Goal: Task Accomplishment & Management: Complete application form

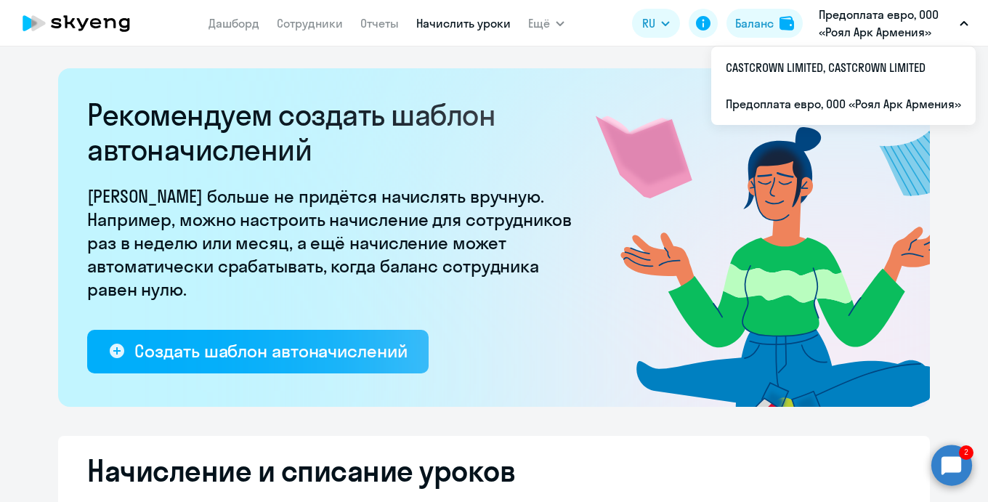
select select "10"
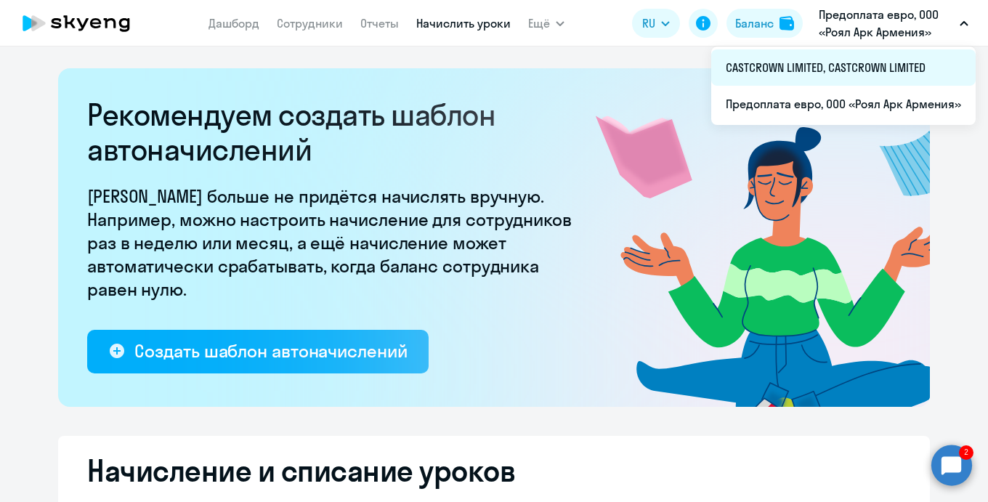
click at [855, 55] on li "CASTCROWN LIMITED, CASTCROWN LIMITED" at bounding box center [843, 67] width 264 height 36
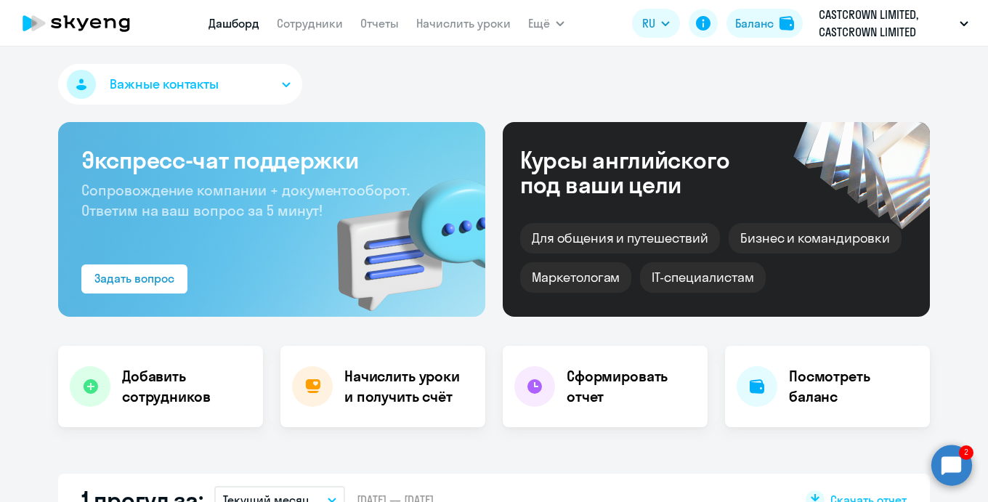
select select "30"
click at [314, 24] on link "Сотрудники" at bounding box center [310, 23] width 66 height 15
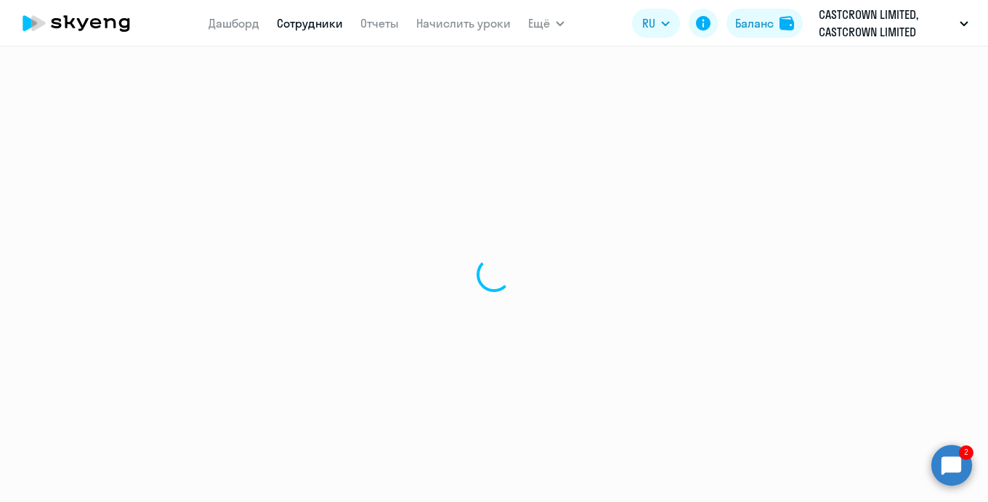
select select "30"
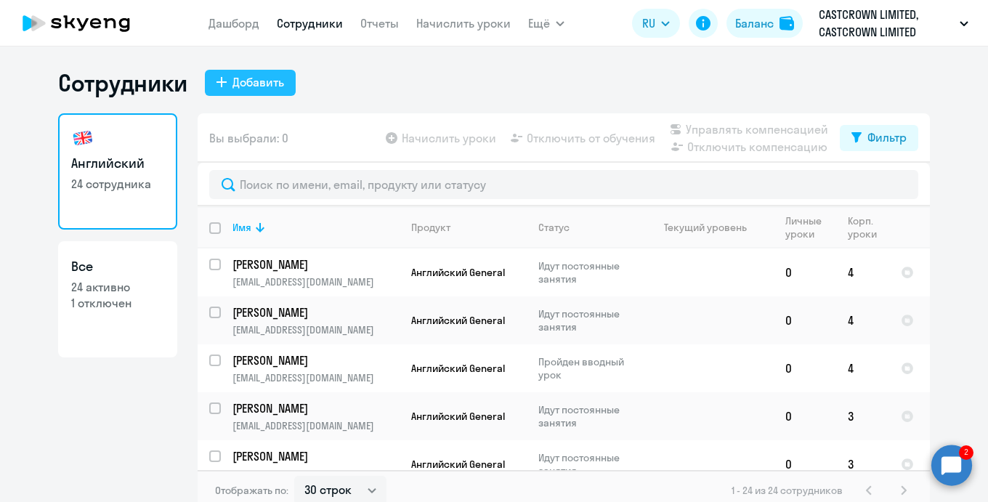
click at [272, 86] on div "Добавить" at bounding box center [258, 81] width 52 height 17
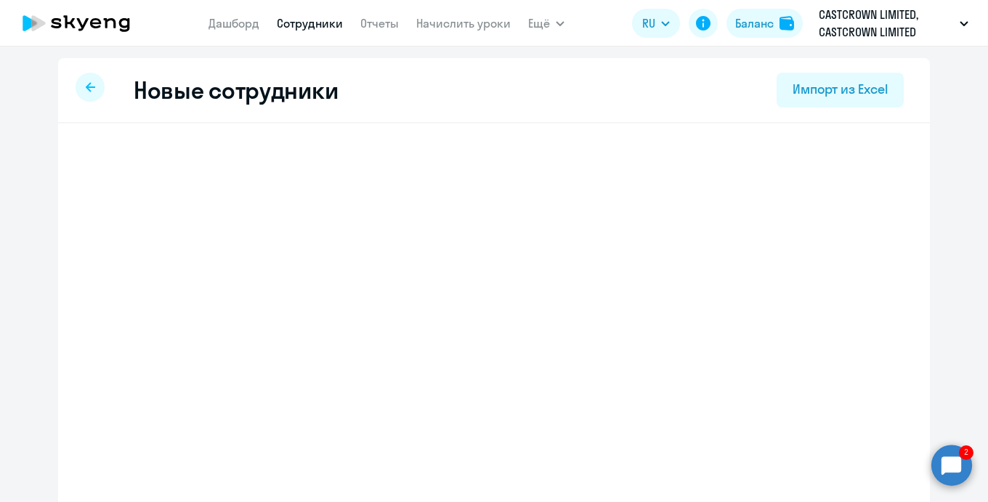
select select "english_adult_not_native_speaker"
select select "3"
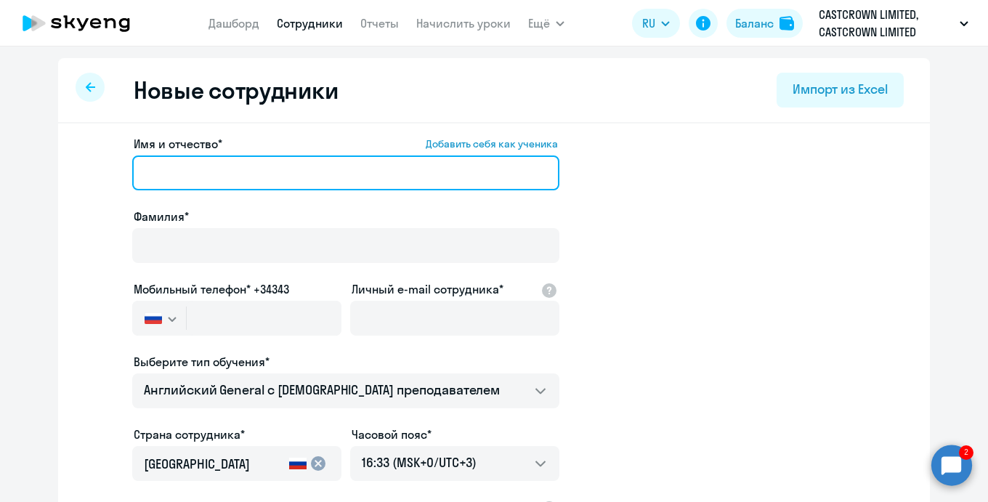
click at [222, 168] on input "Имя и отчество* Добавить себя как ученика" at bounding box center [345, 172] width 427 height 35
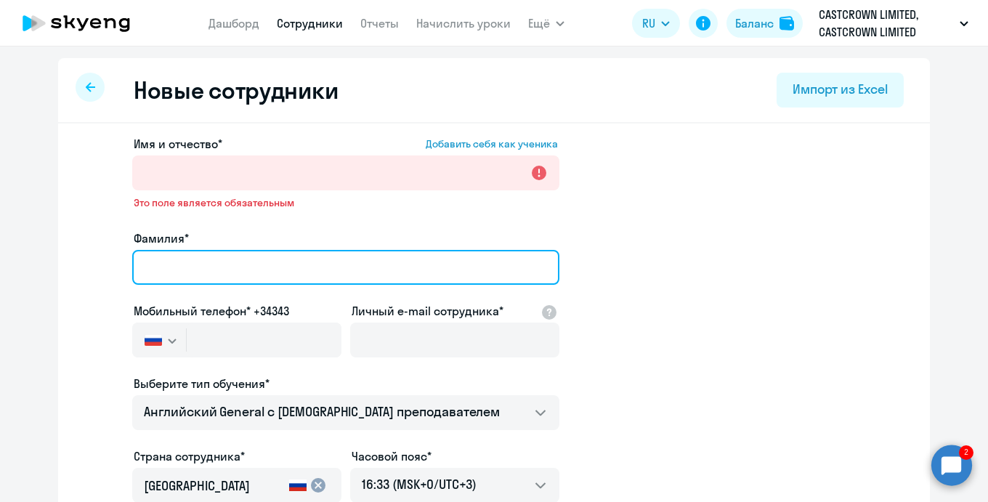
click at [211, 276] on input "Фамилия*" at bounding box center [345, 267] width 427 height 35
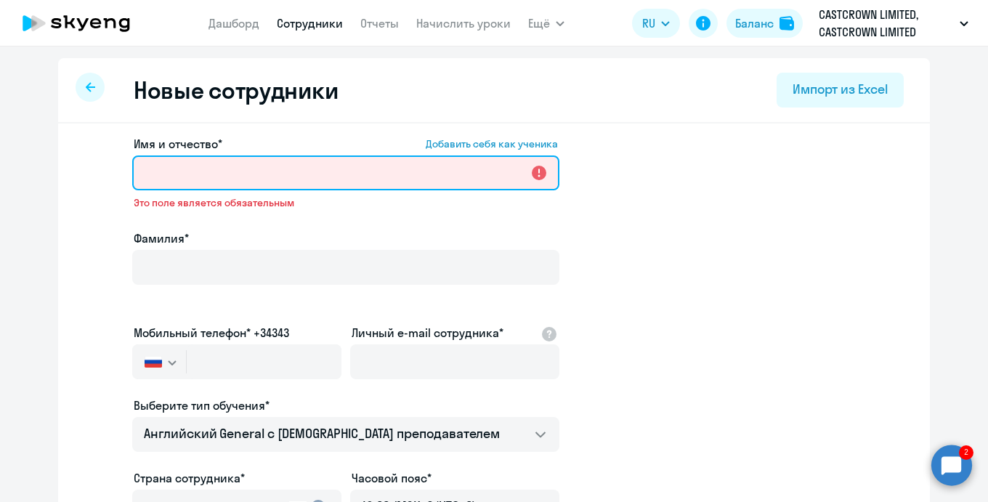
click at [209, 183] on input "Имя и отчество* Добавить себя как ученика" at bounding box center [345, 172] width 427 height 35
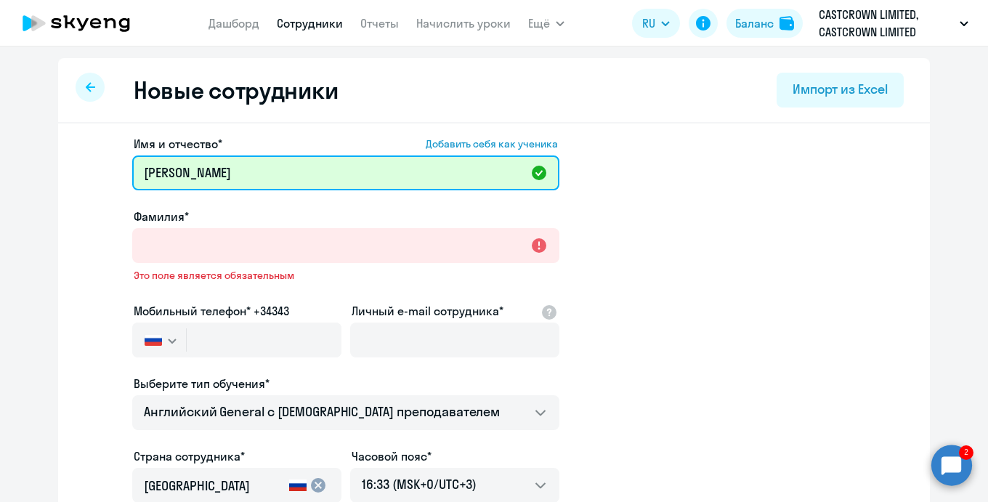
type input "Альбина"
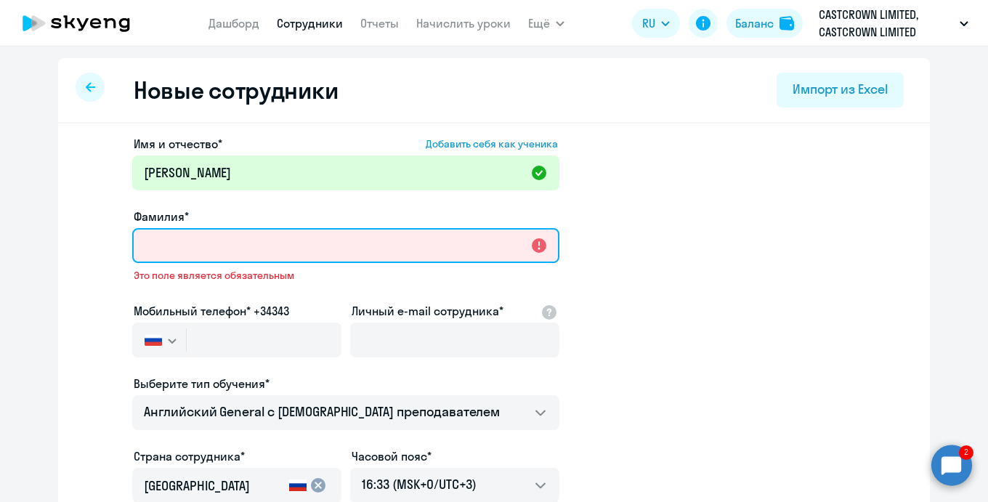
click at [236, 253] on input "Фамилия*" at bounding box center [345, 245] width 427 height 35
paste input "[PERSON_NAME]"
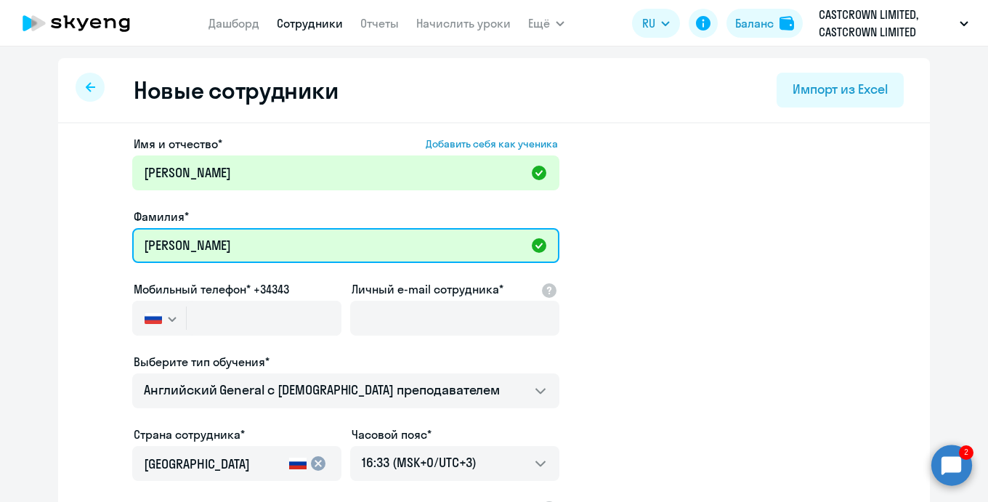
drag, startPoint x: 224, startPoint y: 247, endPoint x: 391, endPoint y: 247, distance: 166.3
click at [391, 247] on input "[PERSON_NAME]" at bounding box center [345, 245] width 427 height 35
type input "Макажанова"
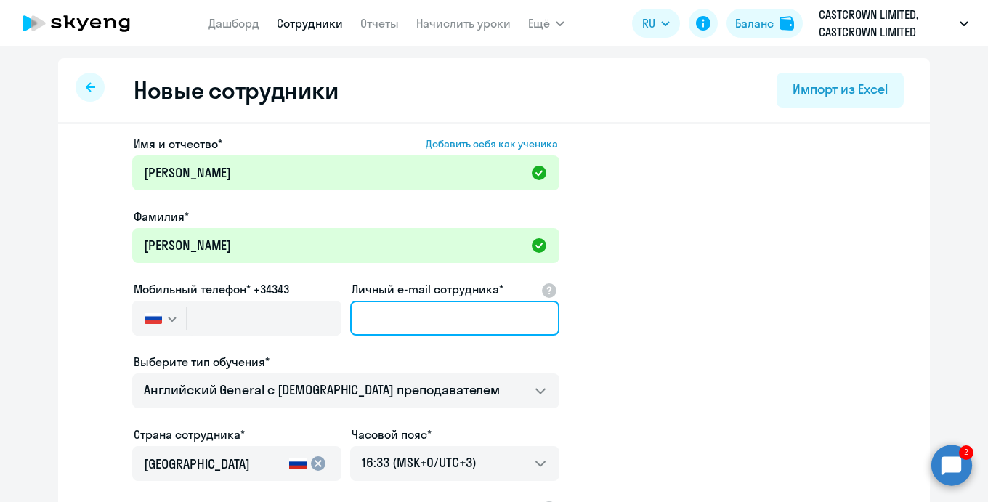
click at [407, 311] on input "Личный e-mail сотрудника*" at bounding box center [454, 318] width 209 height 35
paste input "[PERSON_NAME][EMAIL_ADDRESS][DOMAIN_NAME]"
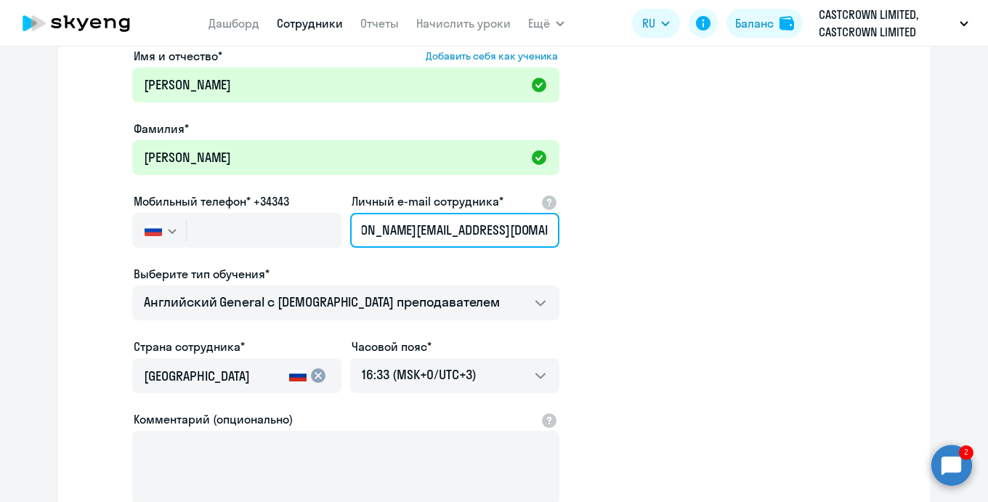
scroll to position [99, 0]
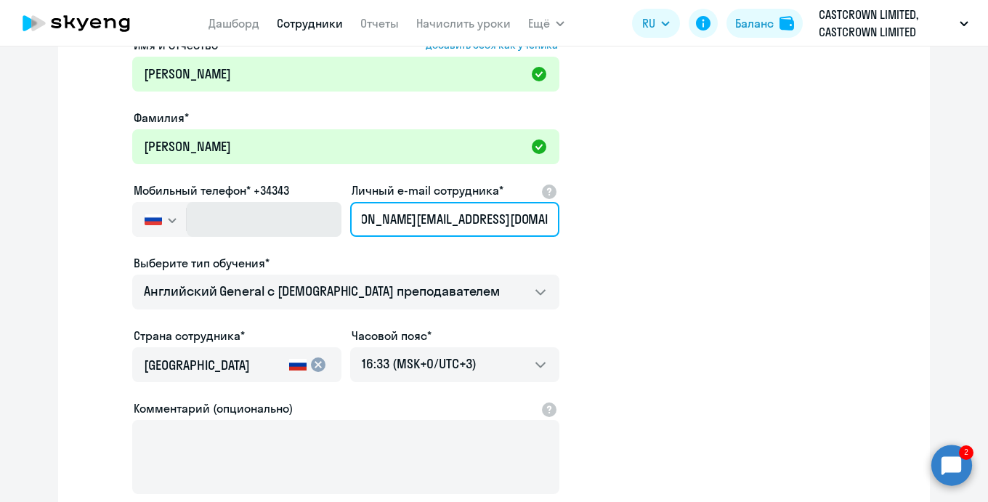
type input "[PERSON_NAME][EMAIL_ADDRESS][DOMAIN_NAME]"
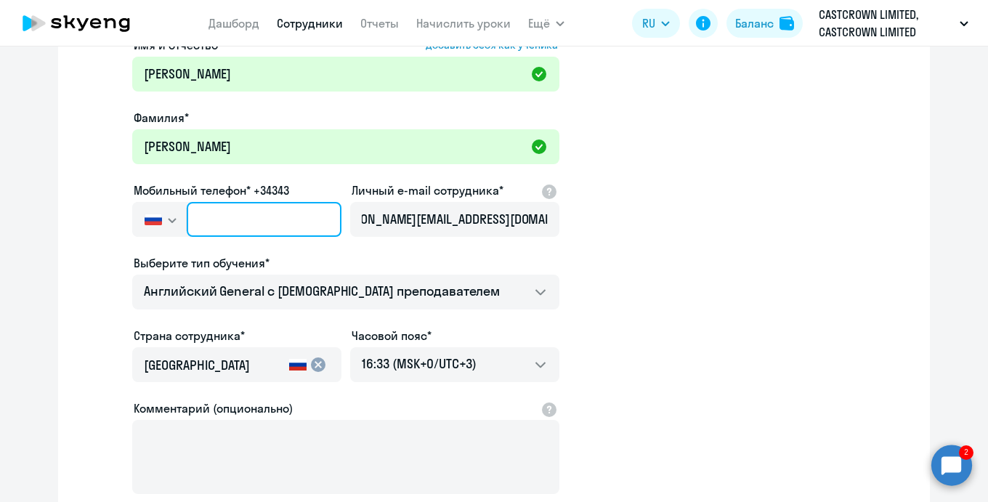
click at [235, 228] on input "text" at bounding box center [264, 219] width 155 height 35
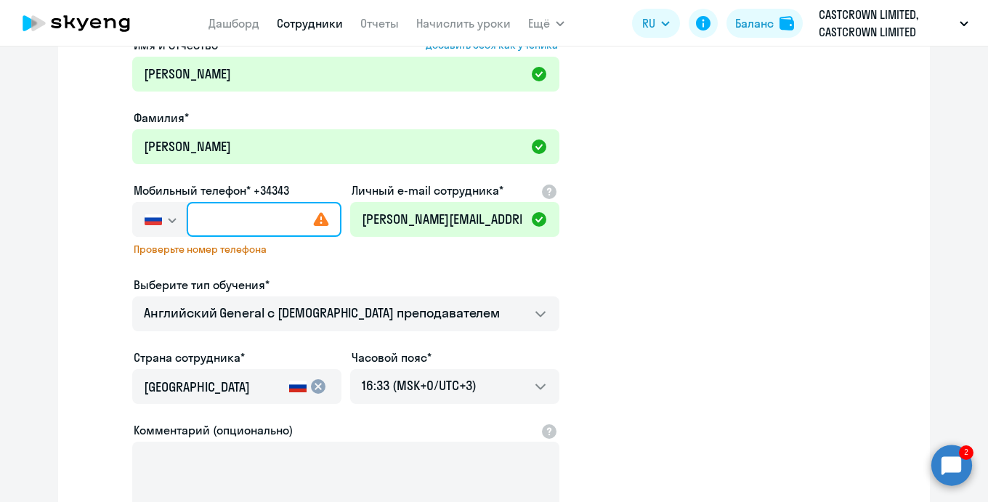
click at [249, 222] on input "text" at bounding box center [264, 219] width 155 height 35
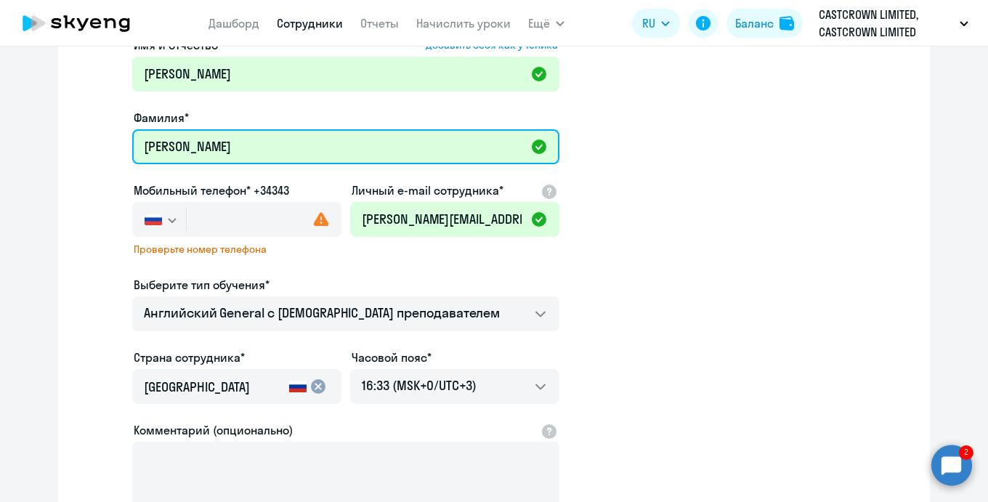
click at [306, 131] on input "Макажанова" at bounding box center [345, 146] width 427 height 35
click at [306, 151] on input "Макажанова" at bounding box center [345, 146] width 427 height 35
paste input "[PERSON_NAME][EMAIL_ADDRESS][DOMAIN_NAME]"
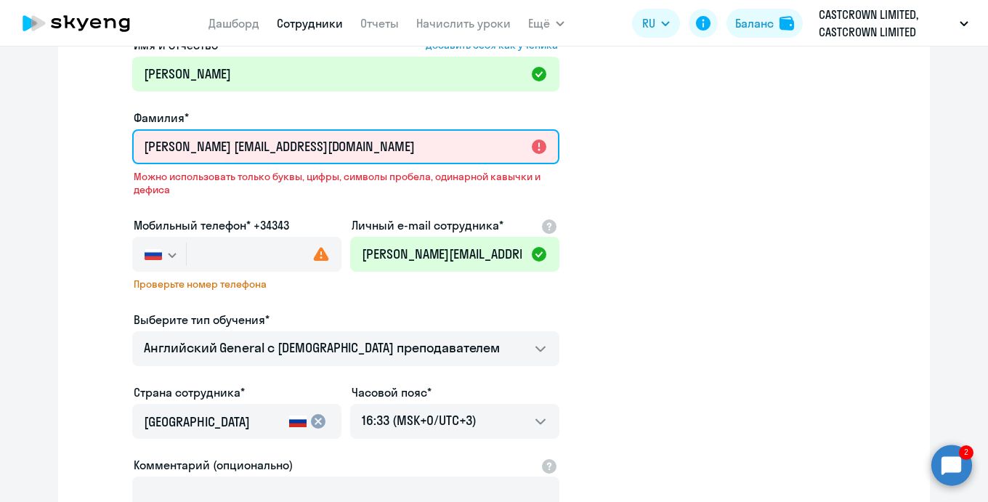
drag, startPoint x: 224, startPoint y: 147, endPoint x: 553, endPoint y: 151, distance: 329.0
click at [551, 151] on input "Макажанова amakazhanova@royalarkgames.com" at bounding box center [345, 146] width 427 height 35
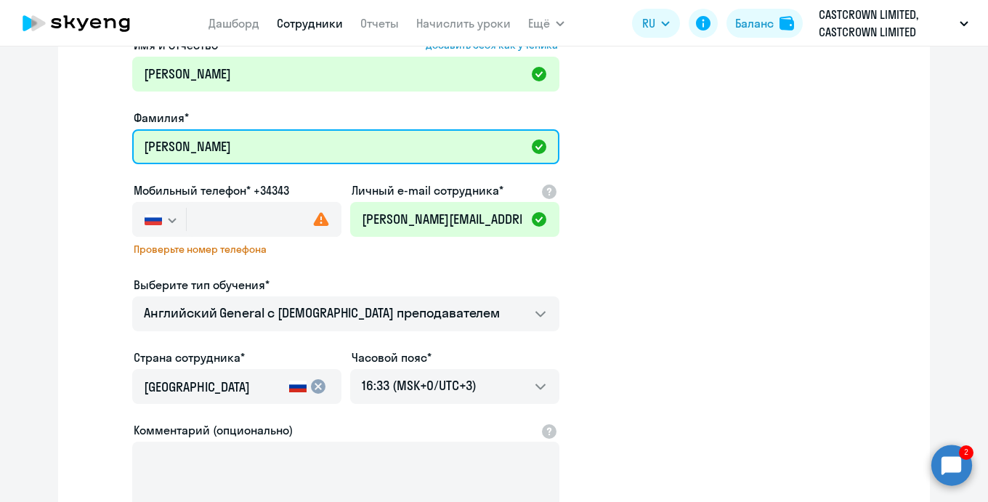
type input "Макажанова"
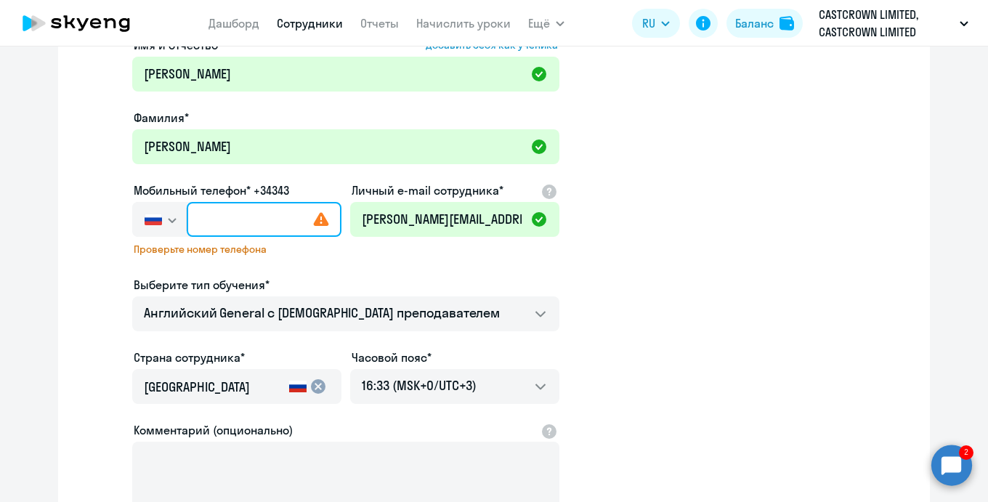
click at [244, 228] on input "text" at bounding box center [264, 219] width 155 height 35
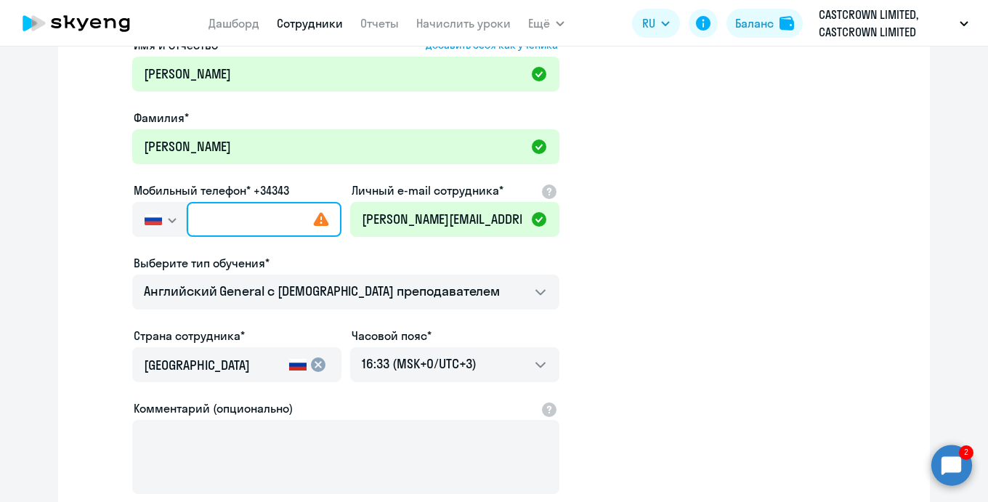
paste input "+7 908 114-12-52"
type input "+7 908 114-12-52"
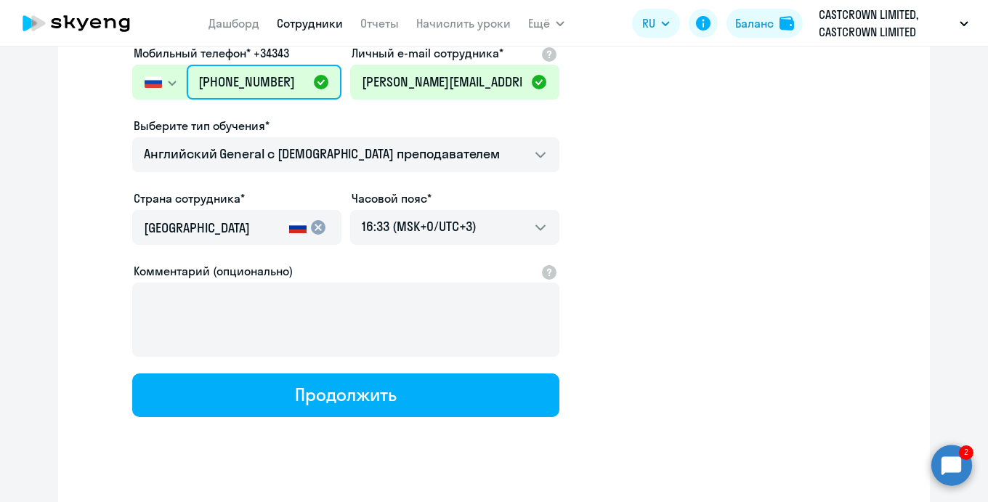
scroll to position [235, 0]
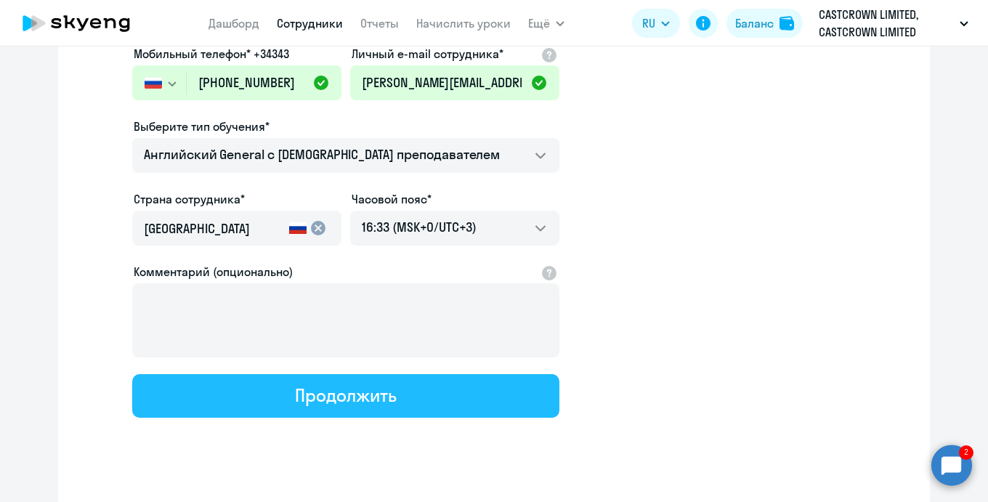
click at [383, 404] on div "Продолжить" at bounding box center [345, 394] width 101 height 23
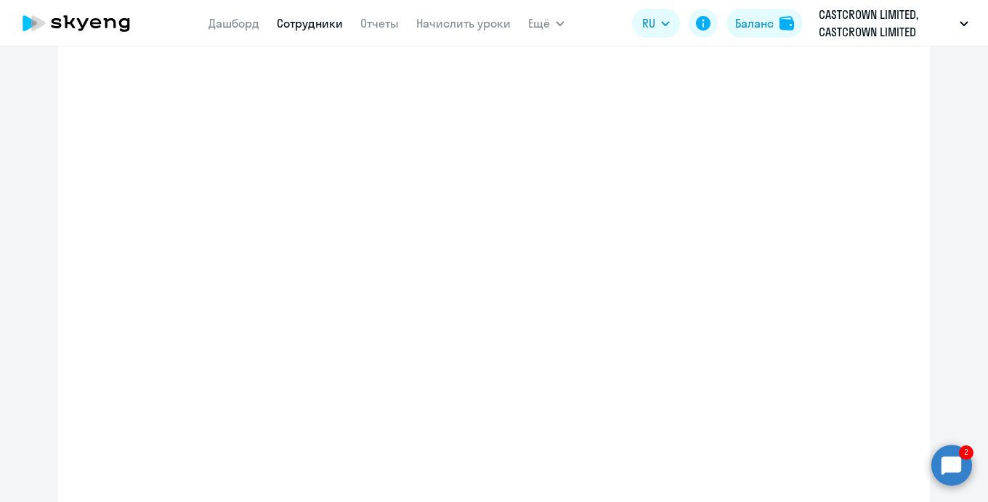
select select "english_adult_not_native_speaker"
select select "3"
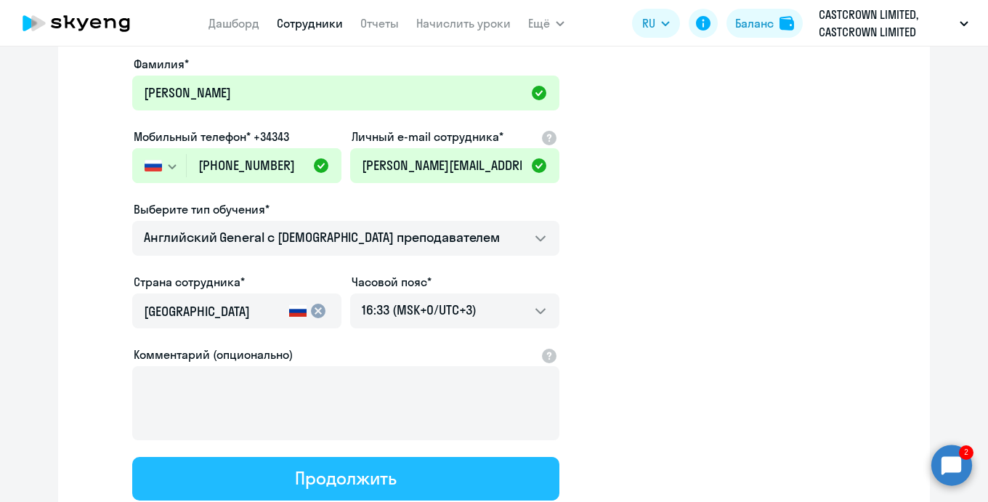
scroll to position [0, 0]
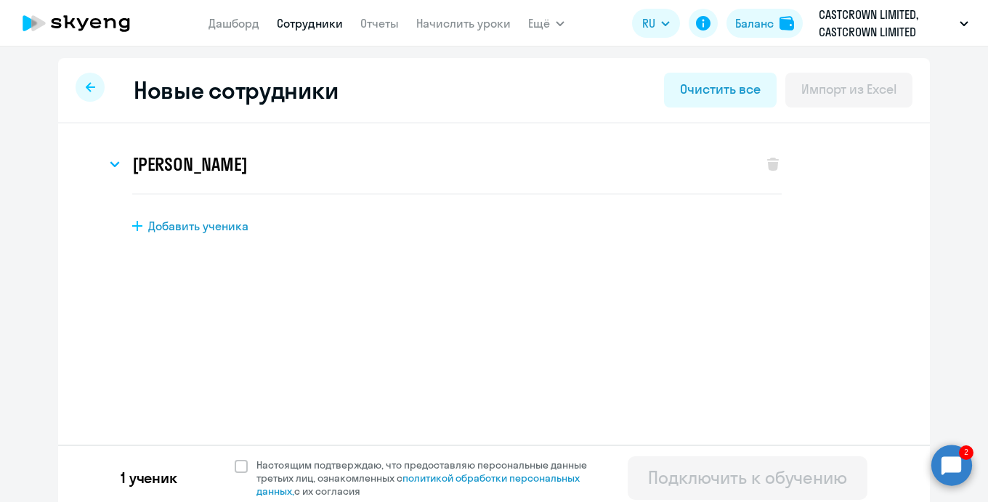
click at [211, 231] on span "Добавить ученика" at bounding box center [198, 226] width 100 height 16
select select "english_adult_not_native_speaker"
select select "3"
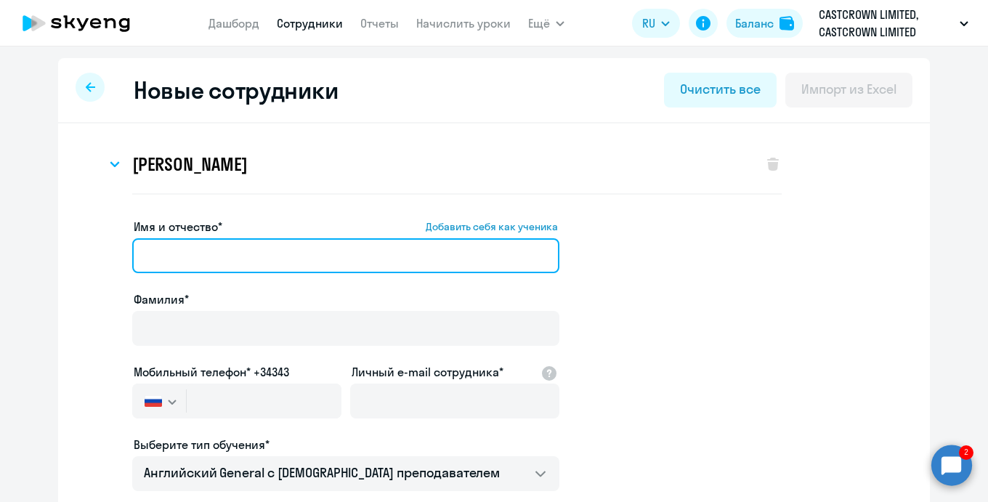
click at [207, 257] on input "Имя и отчество* Добавить себя как ученика" at bounding box center [345, 255] width 427 height 35
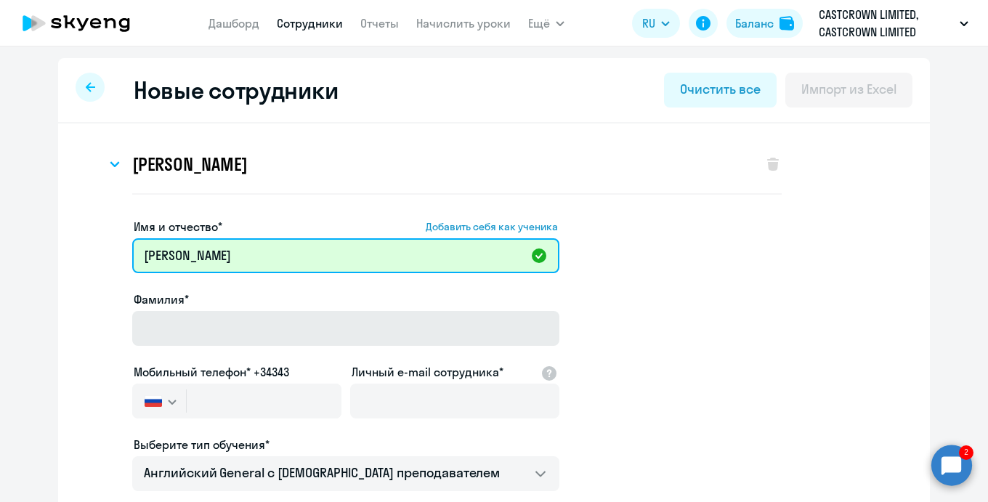
type input "Анастасия"
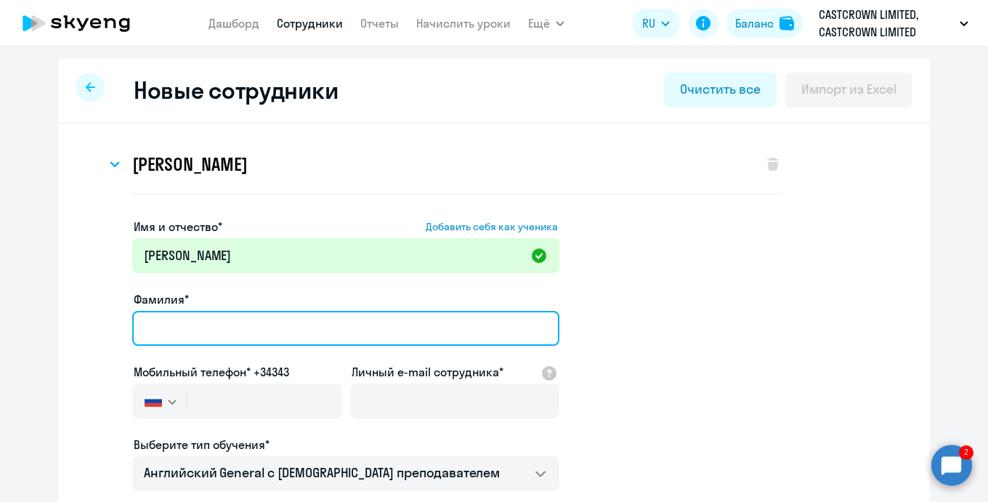
click at [177, 325] on input "Фамилия*" at bounding box center [345, 328] width 427 height 35
type input "Парнева"
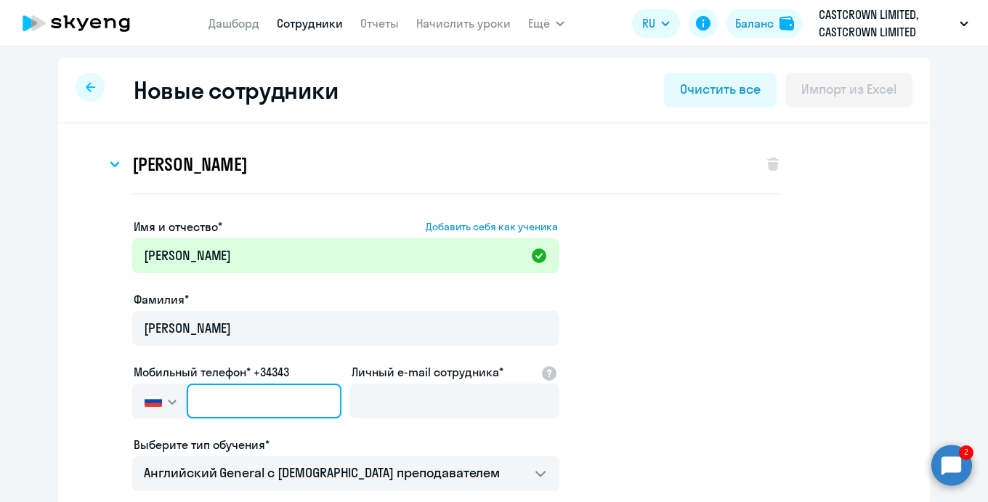
click at [248, 394] on input "text" at bounding box center [264, 400] width 155 height 35
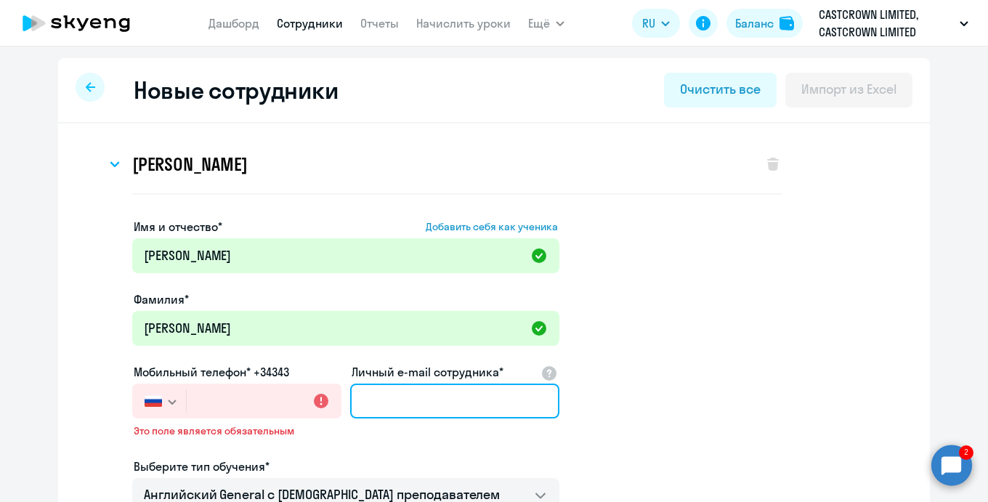
click at [396, 407] on input "Личный e-mail сотрудника*" at bounding box center [454, 400] width 209 height 35
paste input "[EMAIL_ADDRESS][DOMAIN_NAME]"
type input "[EMAIL_ADDRESS][DOMAIN_NAME]"
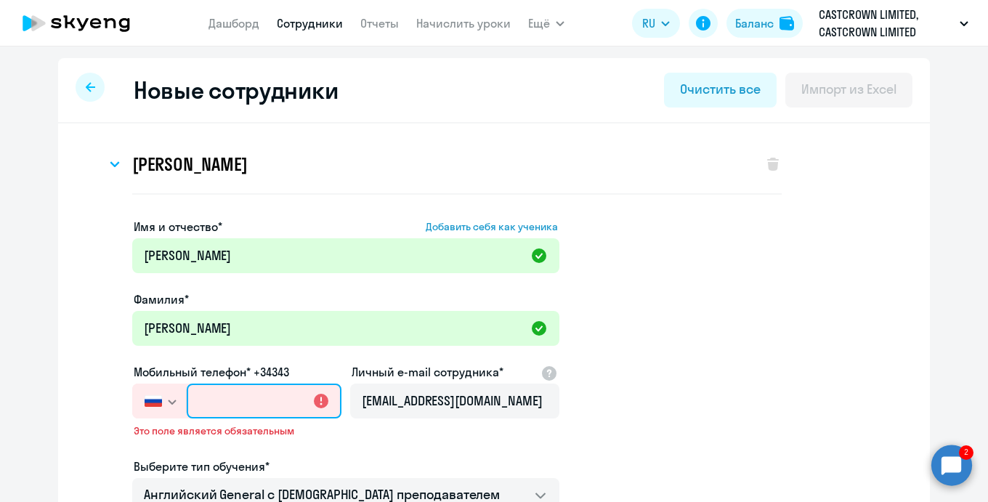
click at [227, 402] on input "text" at bounding box center [264, 400] width 155 height 35
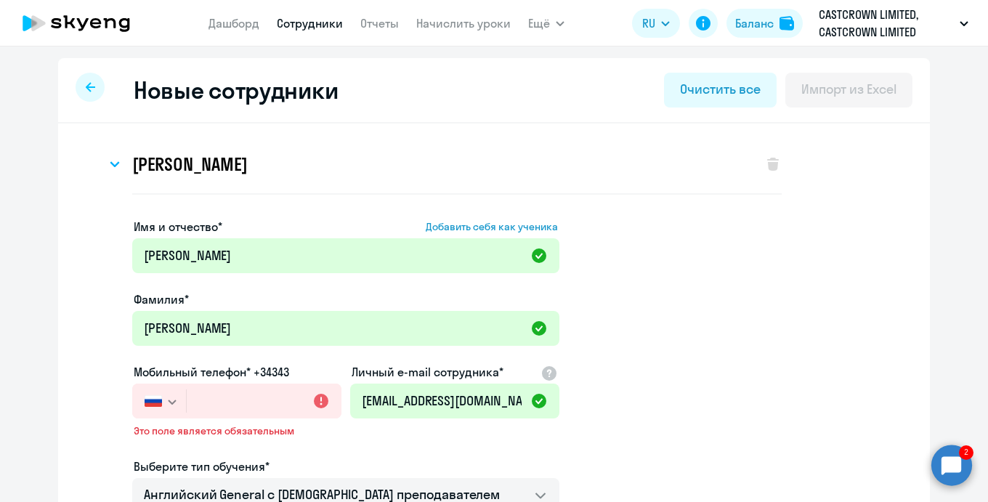
click at [168, 400] on icon "button" at bounding box center [172, 401] width 9 height 5
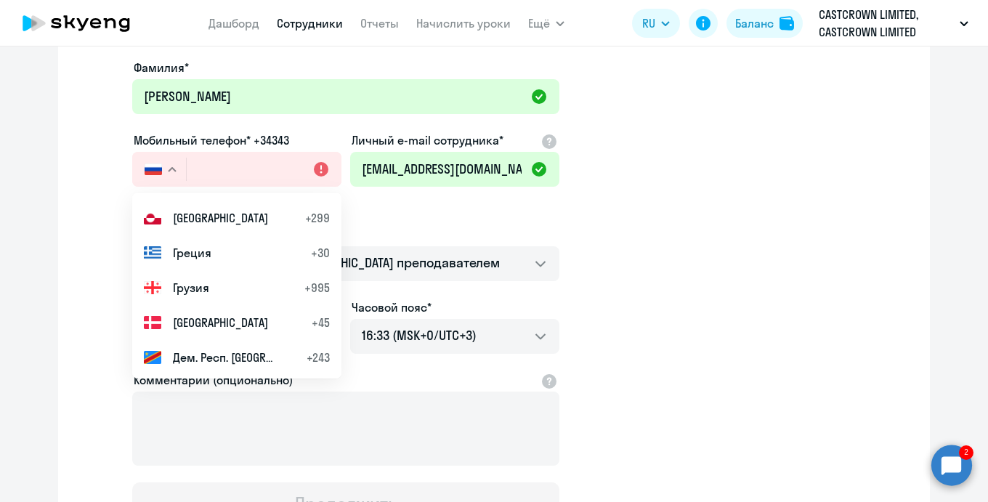
scroll to position [2022, 0]
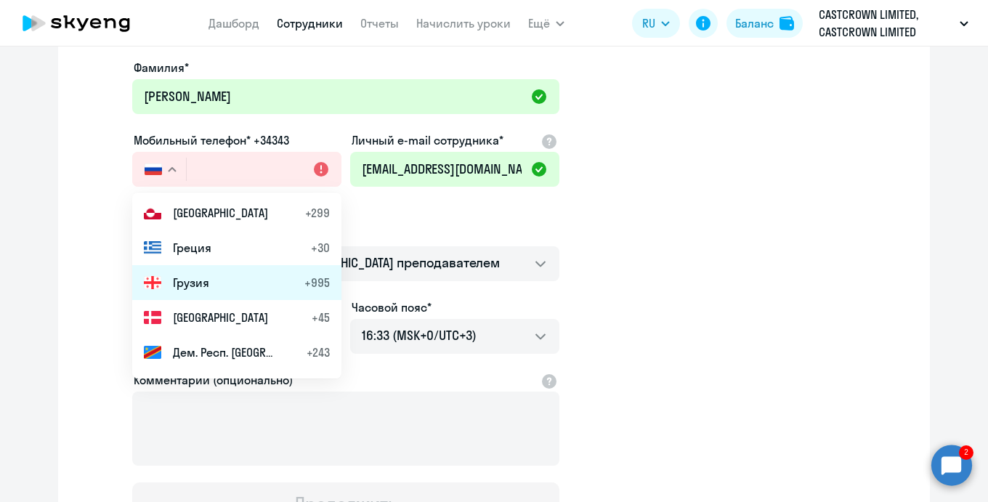
click at [194, 283] on span "Грузия" at bounding box center [191, 282] width 36 height 17
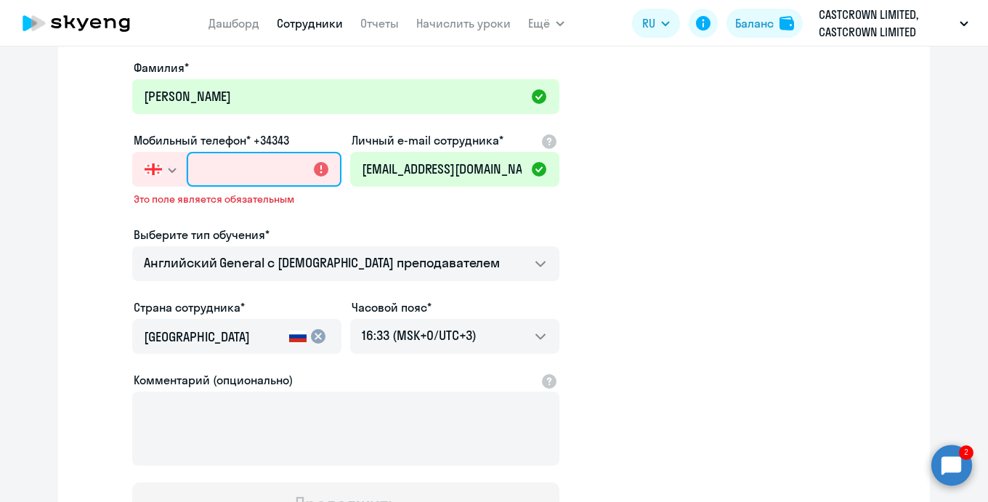
click at [231, 177] on input "text" at bounding box center [264, 169] width 155 height 35
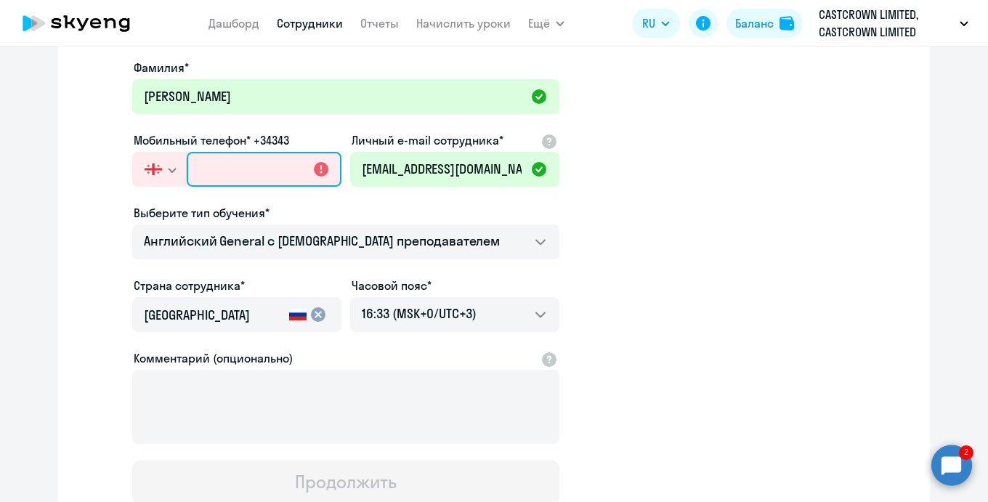
paste input "+995 (598) 122-175"
type input "+995 (598) 122-175"
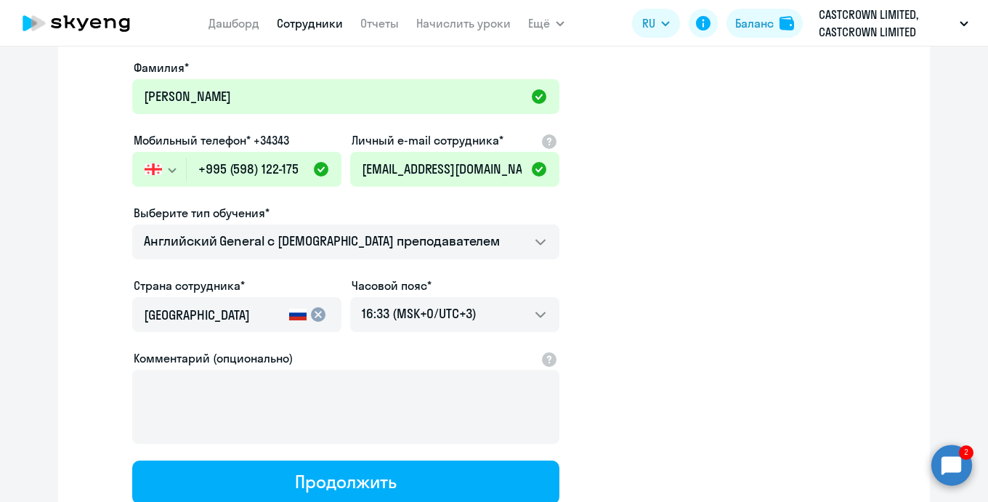
click at [235, 312] on input "Россия" at bounding box center [213, 315] width 139 height 19
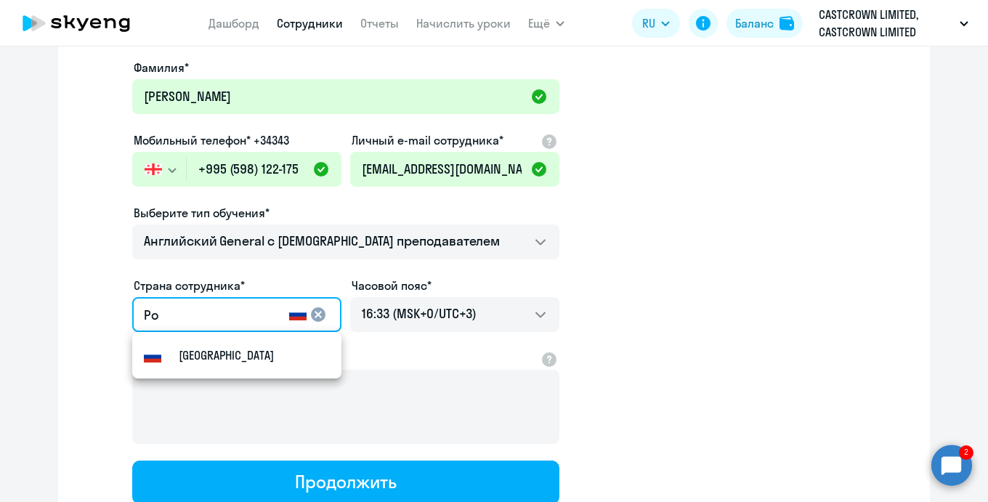
type input "Р"
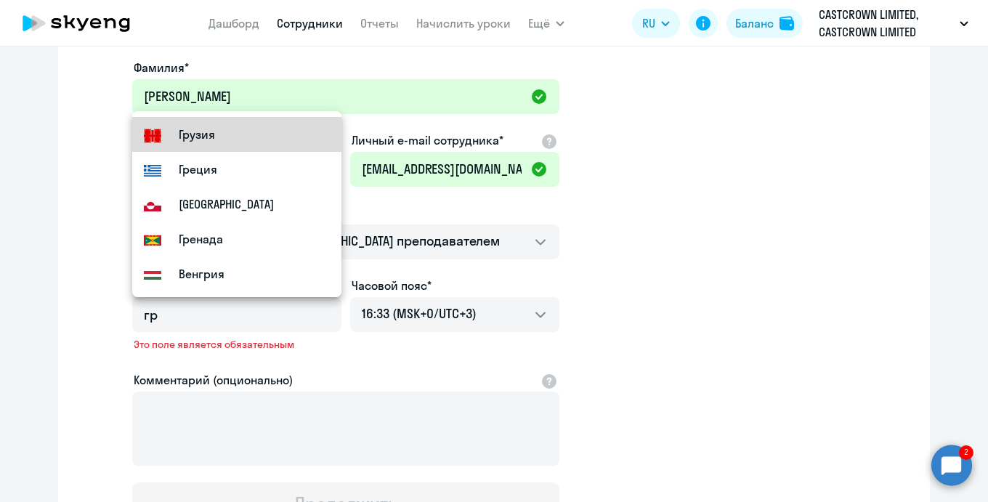
click at [244, 145] on mat-option "Грузия" at bounding box center [236, 134] width 209 height 35
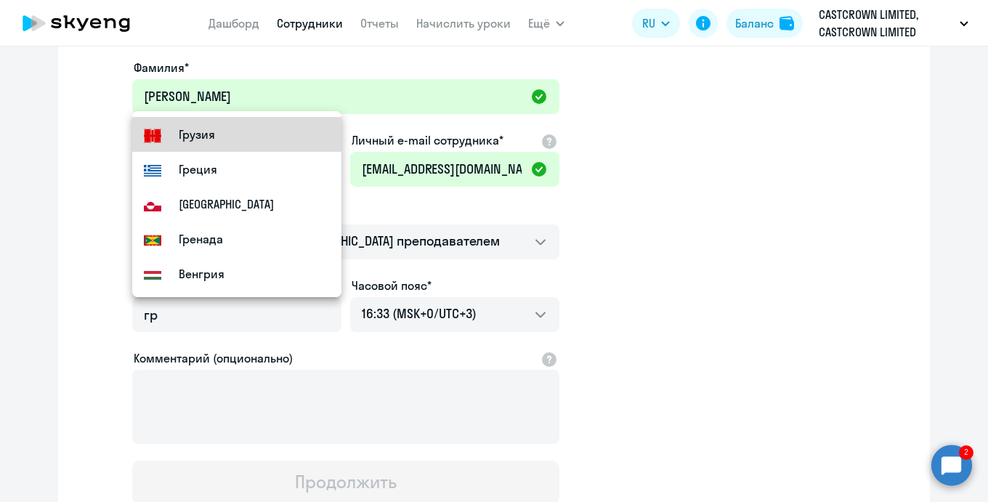
type input "Грузия"
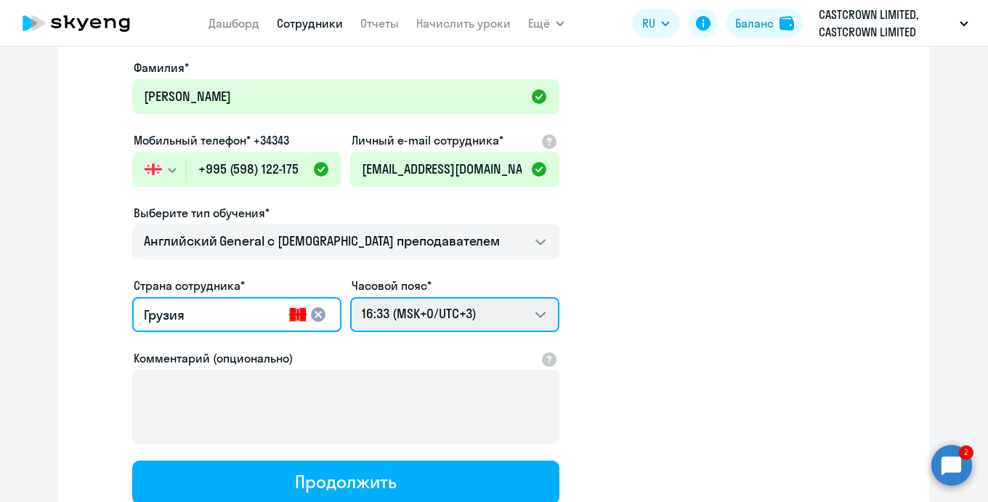
click at [424, 309] on select "02:33 (MSK-14/UTC-11) 03:33 (MSK-13/UTC-10) 04:33 (MSK-12/UTC-9) 05:33 (MSK-11/…" at bounding box center [454, 314] width 209 height 35
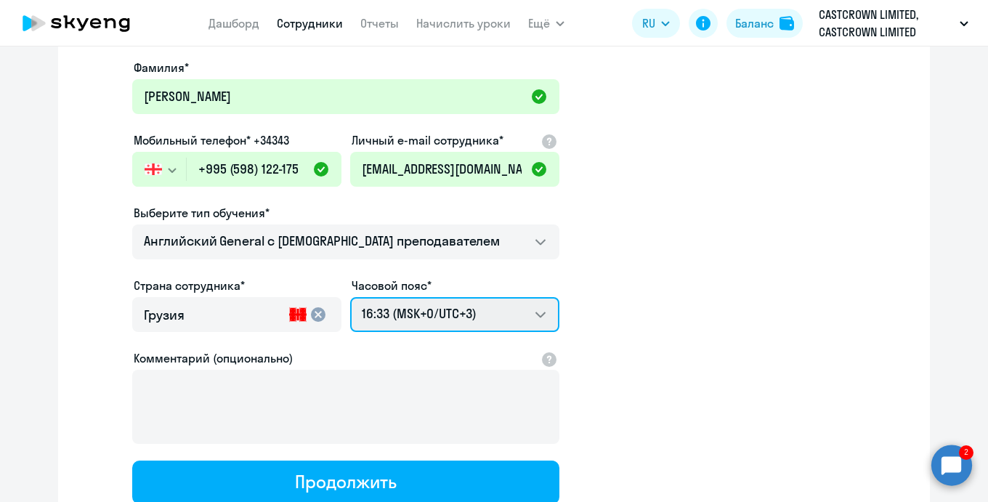
select select "4"
click at [350, 297] on select "02:33 (MSK-14/UTC-11) 03:33 (MSK-13/UTC-10) 04:33 (MSK-12/UTC-9) 05:33 (MSK-11/…" at bounding box center [454, 314] width 209 height 35
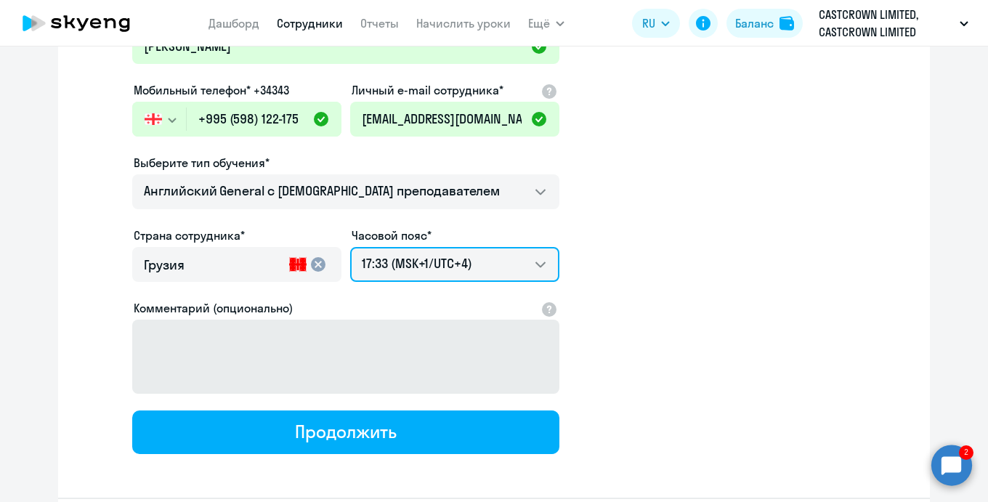
scroll to position [342, 0]
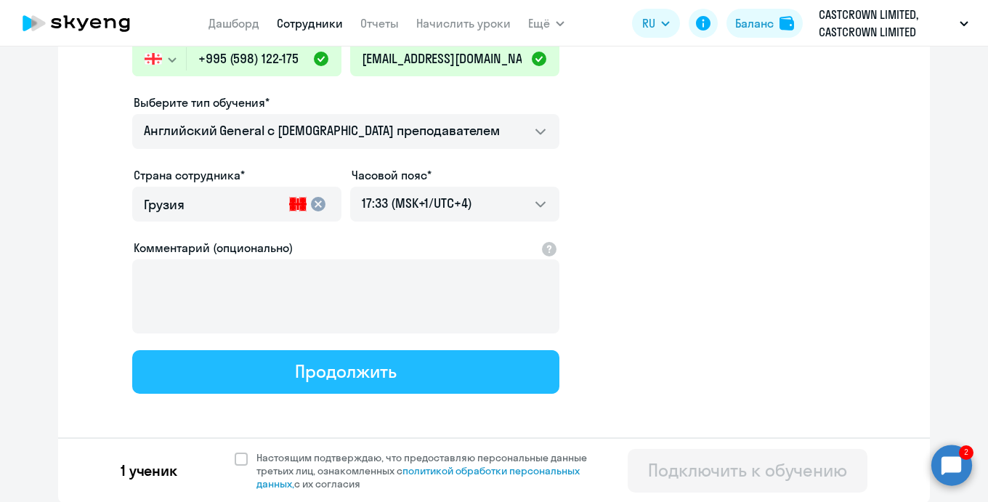
click at [481, 371] on button "Продолжить" at bounding box center [345, 372] width 427 height 44
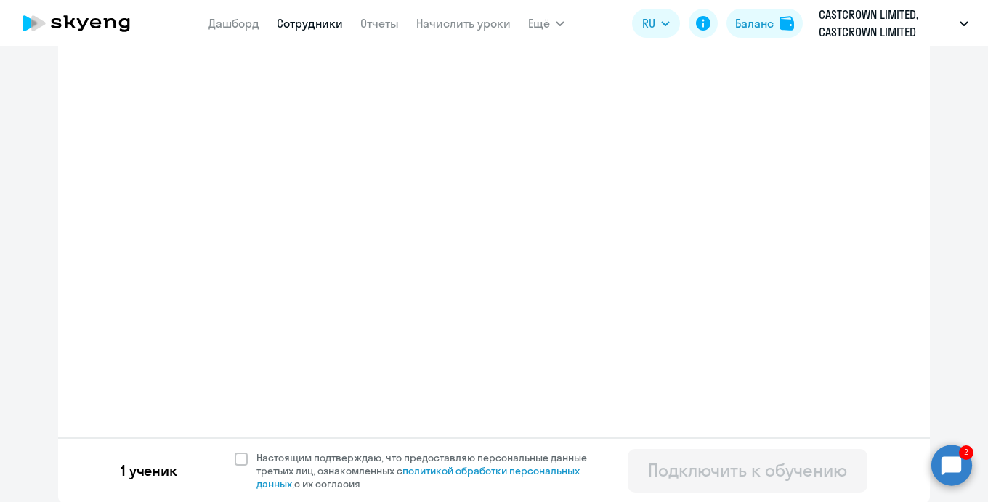
select select "english_adult_not_native_speaker"
select select "3"
select select "english_adult_not_native_speaker"
select select "4"
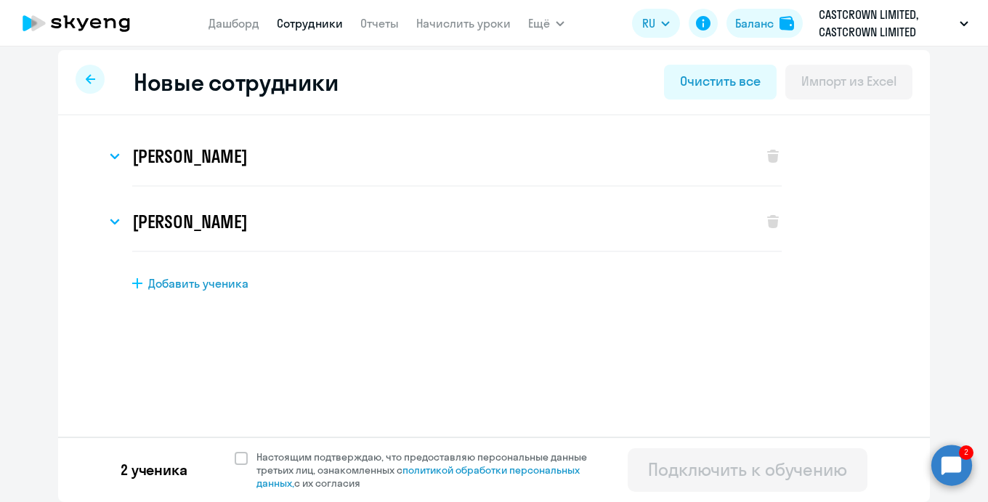
scroll to position [0, 0]
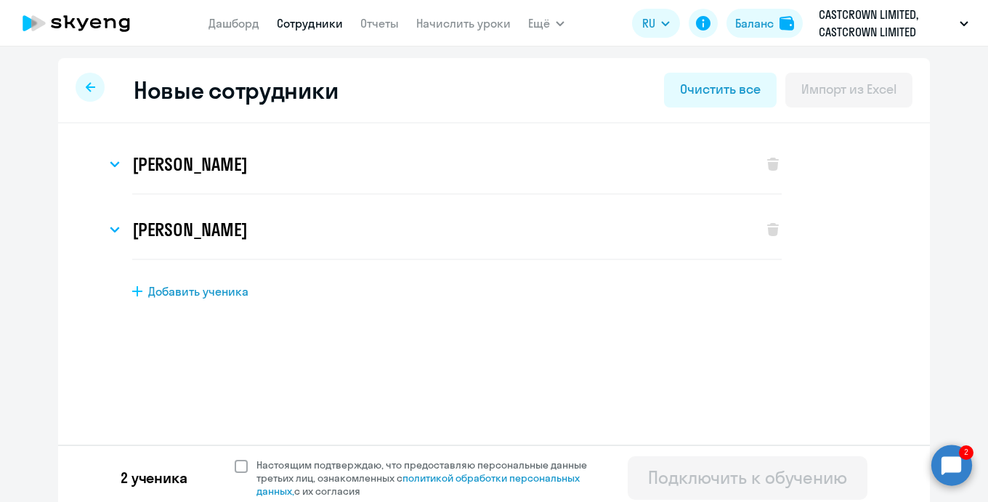
click at [248, 463] on span "Настоящим подтверждаю, что предоставляю персональные данные третьих лиц, ознако…" at bounding box center [426, 477] width 357 height 39
click at [235, 458] on input "Настоящим подтверждаю, что предоставляю персональные данные третьих лиц, ознако…" at bounding box center [234, 458] width 1 height 1
checkbox input "true"
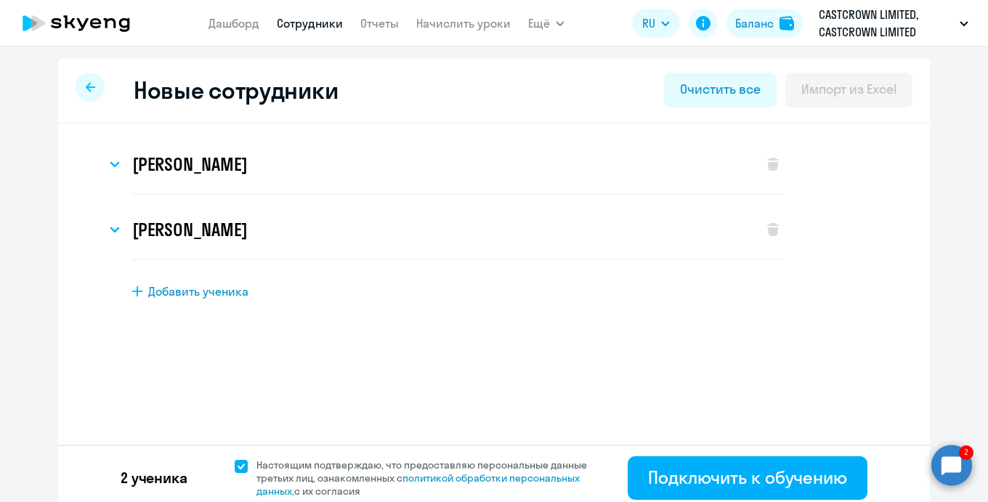
scroll to position [8, 0]
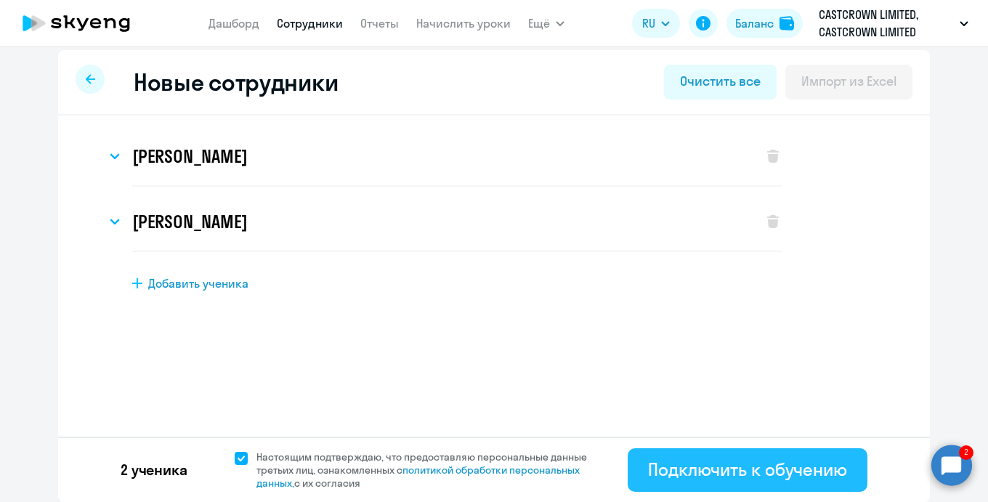
click at [739, 474] on div "Подключить к обучению" at bounding box center [747, 469] width 199 height 23
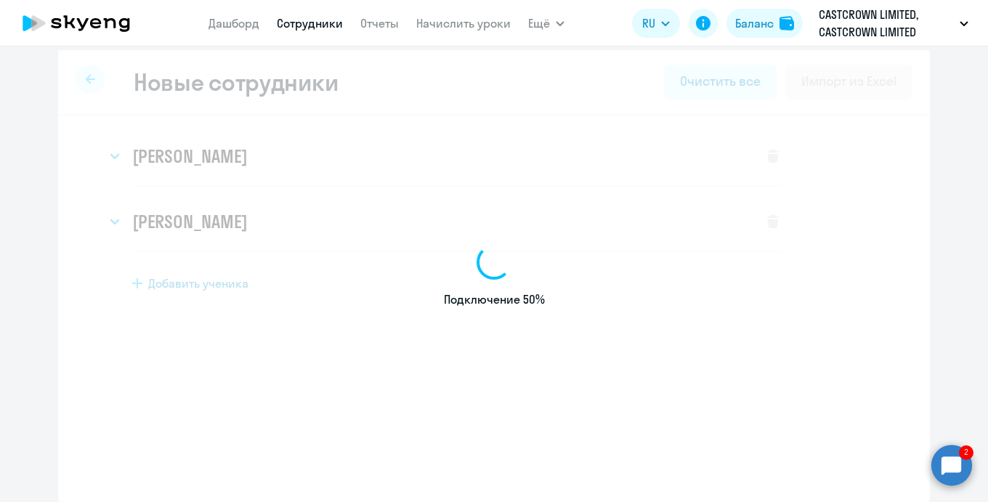
select select "english_adult_not_native_speaker"
select select "3"
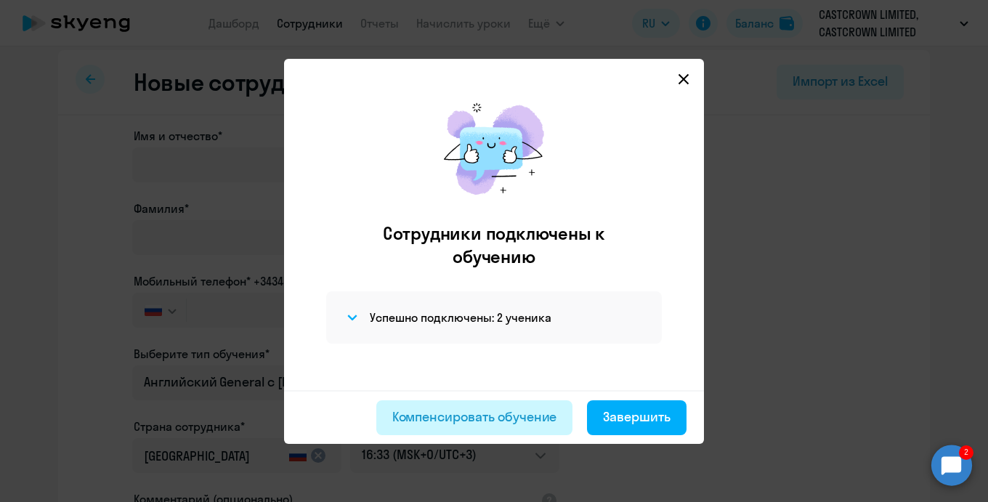
click at [528, 416] on div "Компенсировать обучение" at bounding box center [474, 416] width 165 height 19
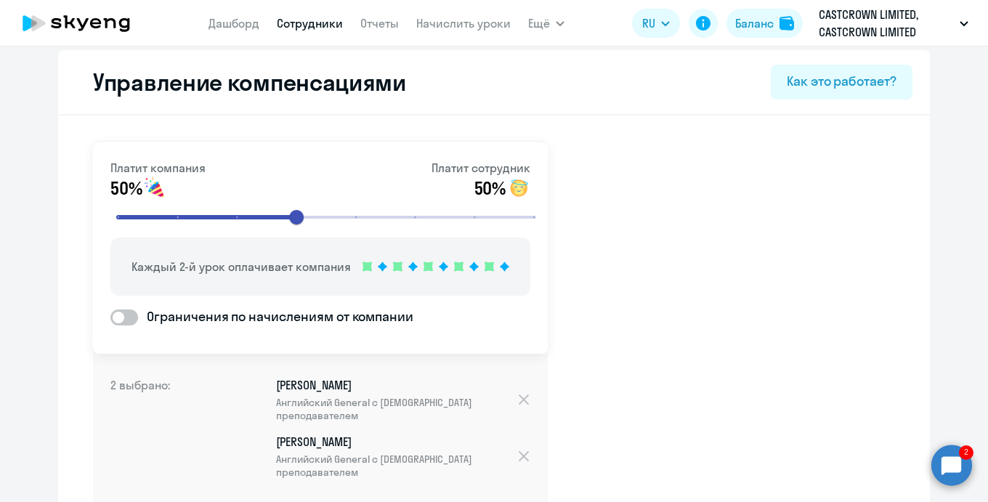
click at [341, 31] on app-menu-item-link "Сотрудники" at bounding box center [310, 24] width 66 height 18
click at [314, 25] on link "Сотрудники" at bounding box center [310, 23] width 66 height 15
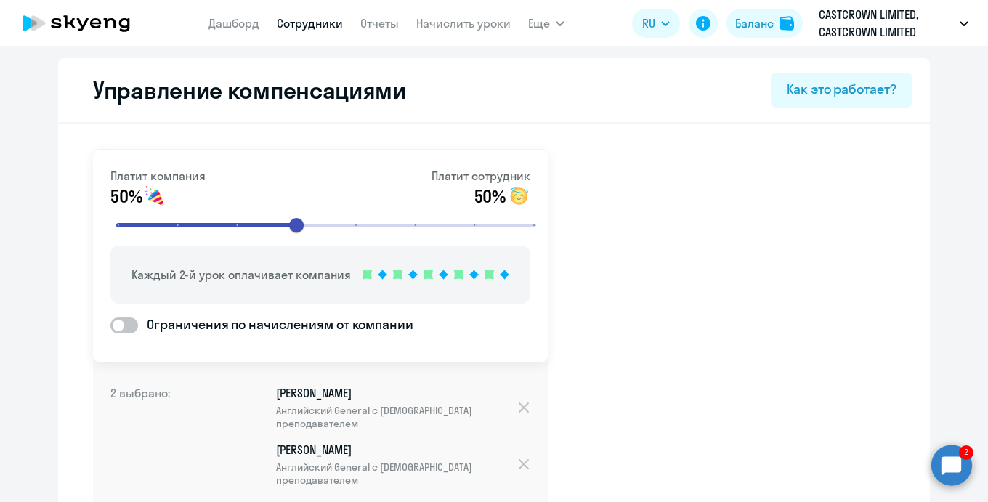
select select "30"
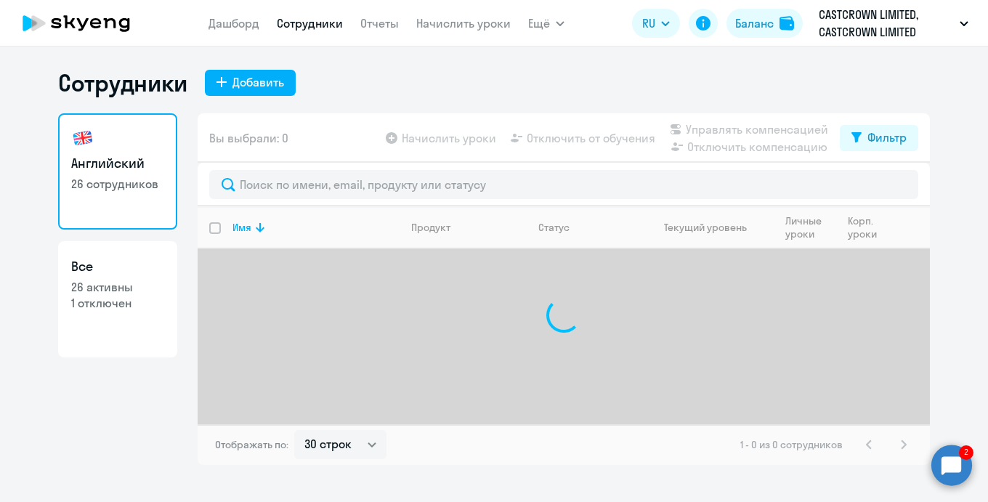
click at [470, 12] on nav "Дашборд Сотрудники Отчеты Начислить уроки" at bounding box center [359, 23] width 302 height 29
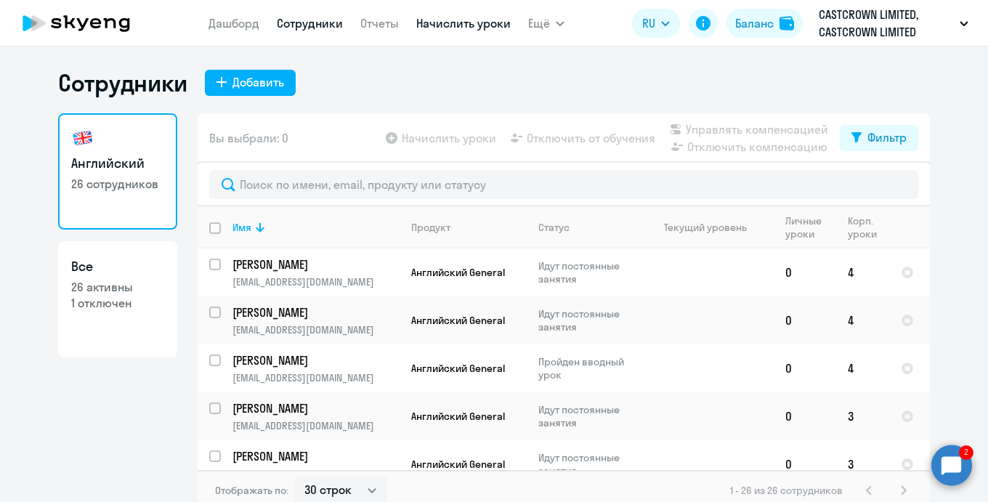
click at [470, 16] on link "Начислить уроки" at bounding box center [463, 23] width 94 height 15
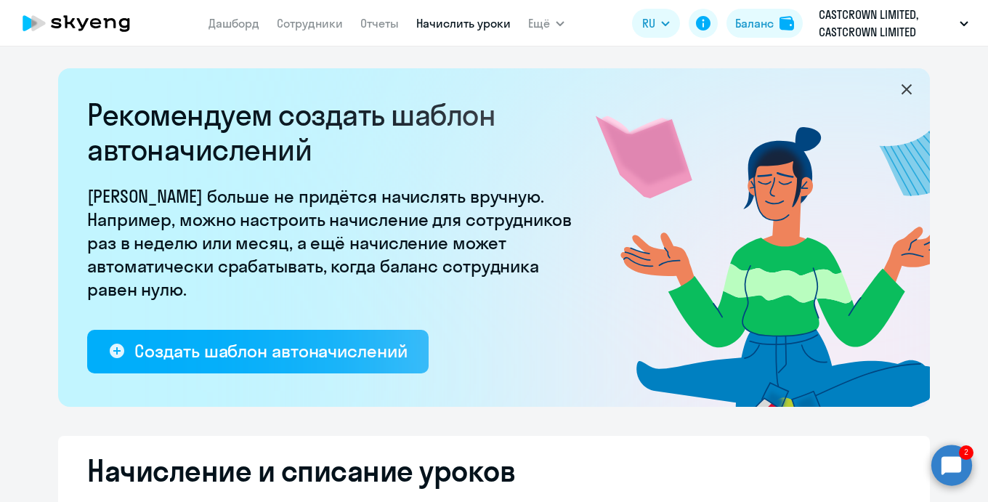
select select "10"
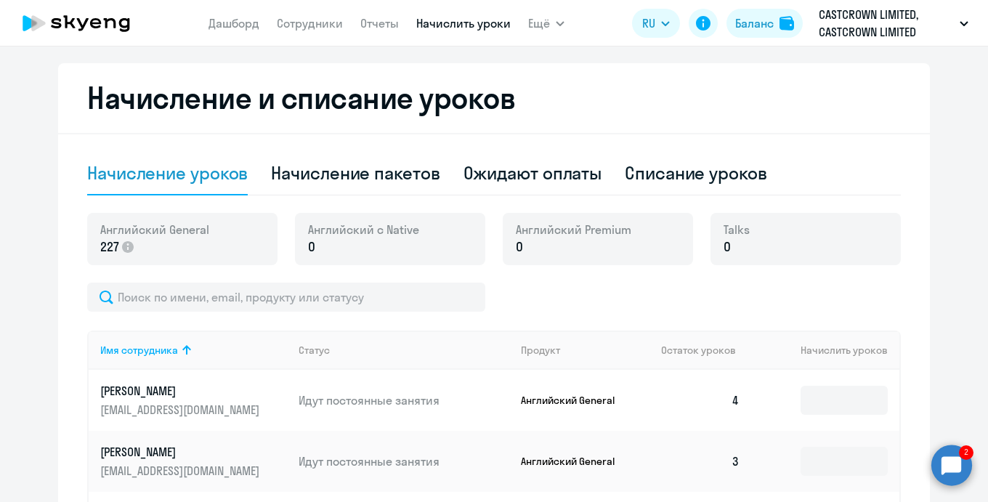
scroll to position [375, 0]
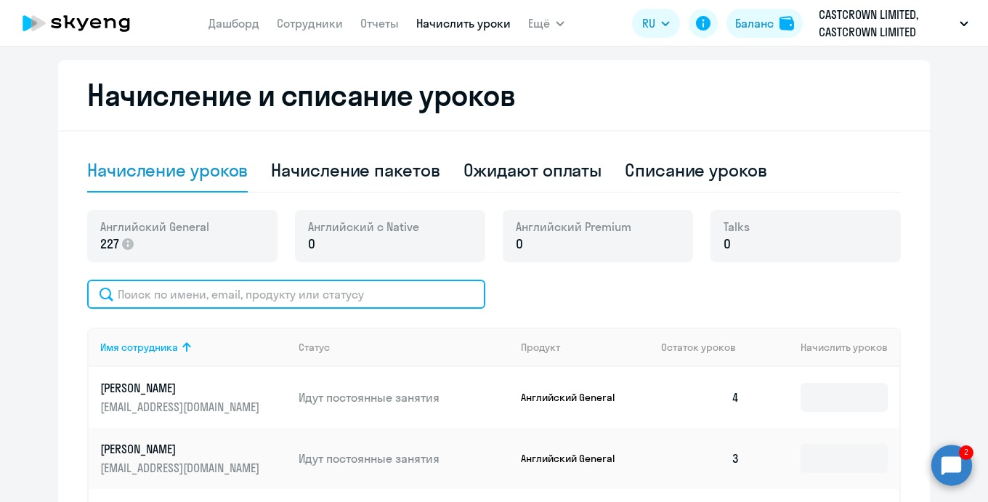
click at [299, 296] on input "text" at bounding box center [286, 294] width 398 height 29
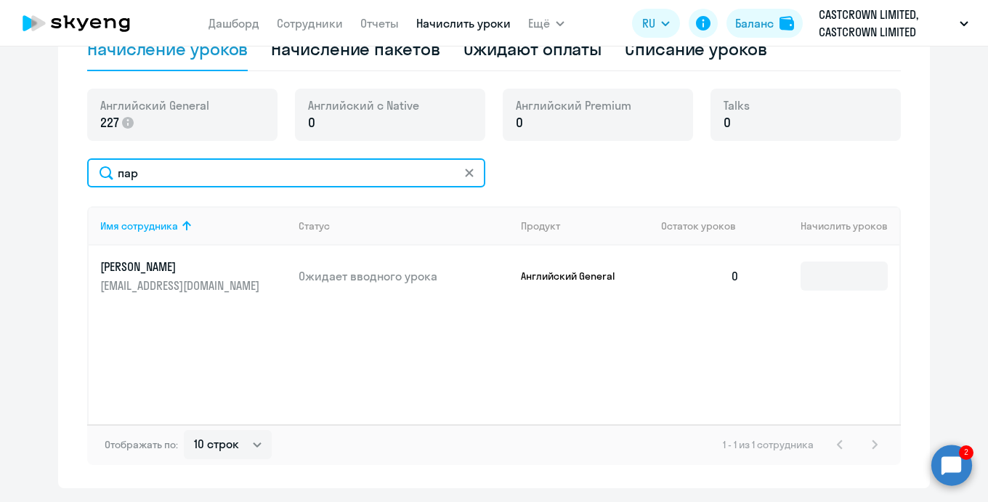
scroll to position [498, 0]
type input "пар"
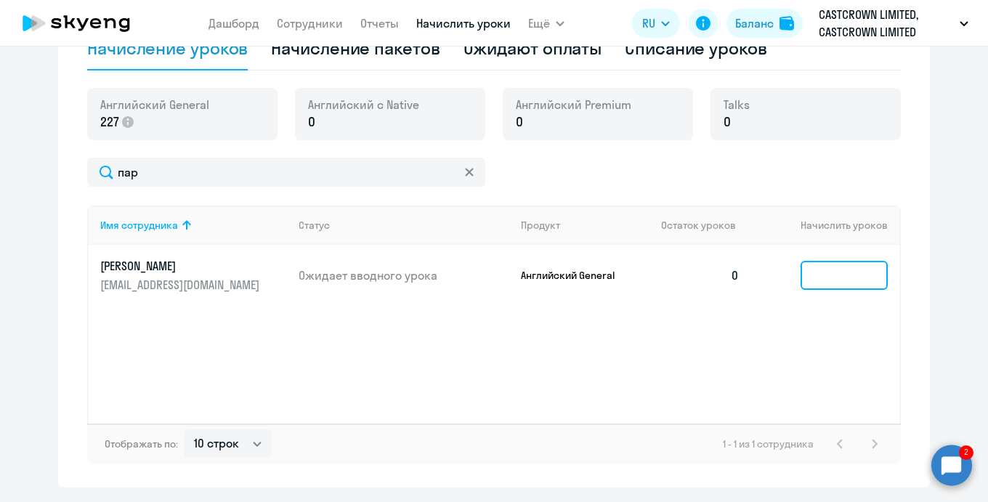
click at [823, 273] on input at bounding box center [843, 275] width 87 height 29
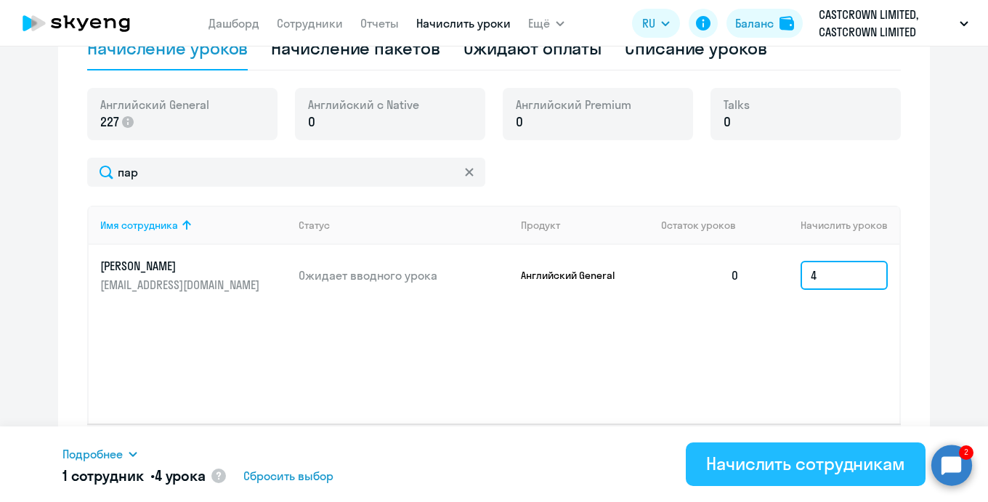
type input "4"
click at [765, 460] on div "Начислить сотрудникам" at bounding box center [805, 463] width 199 height 23
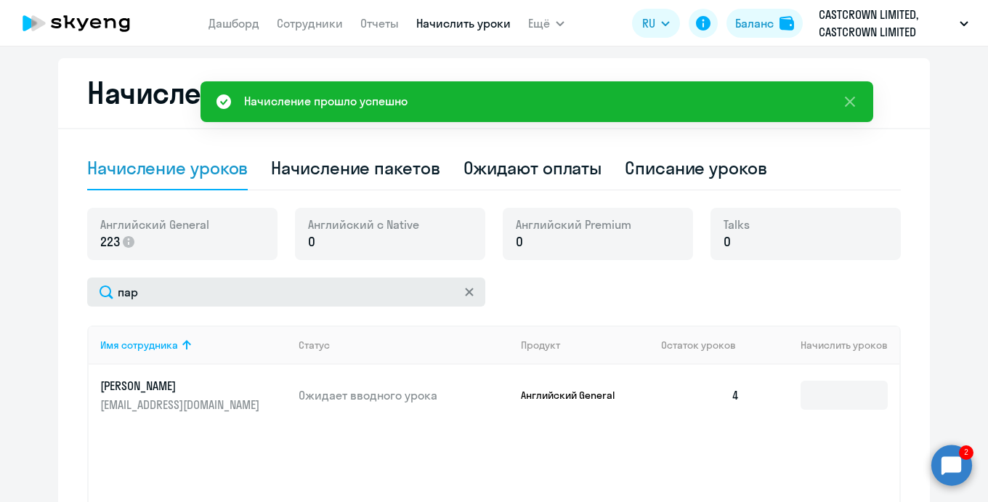
scroll to position [364, 0]
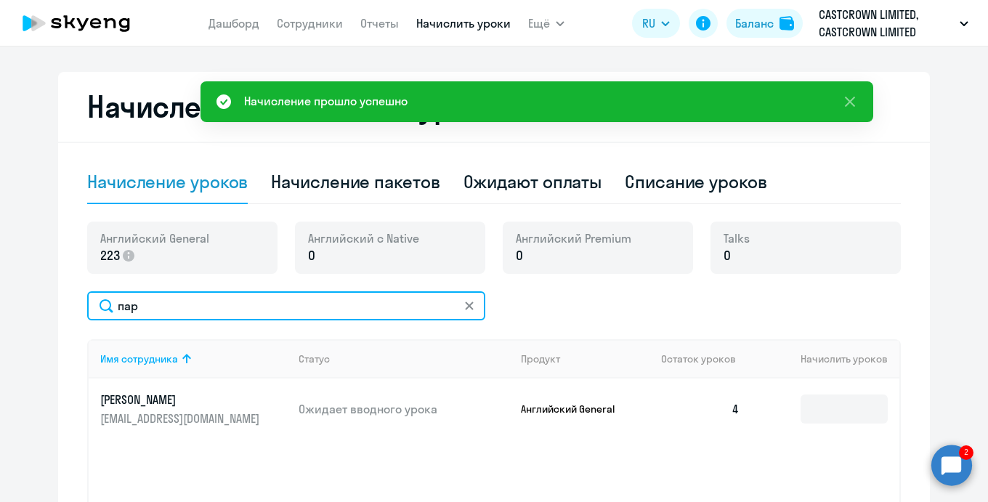
drag, startPoint x: 200, startPoint y: 313, endPoint x: 58, endPoint y: 312, distance: 142.4
click at [58, 312] on div "Начисление и списание уроков Начисление уроков Начисление пакетов Ожидают оплат…" at bounding box center [494, 346] width 872 height 549
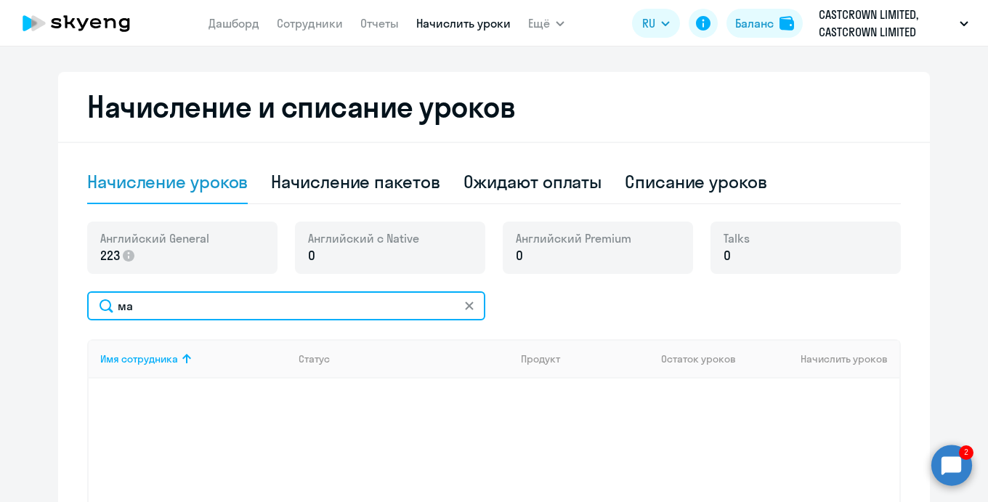
type input "м"
type input "а"
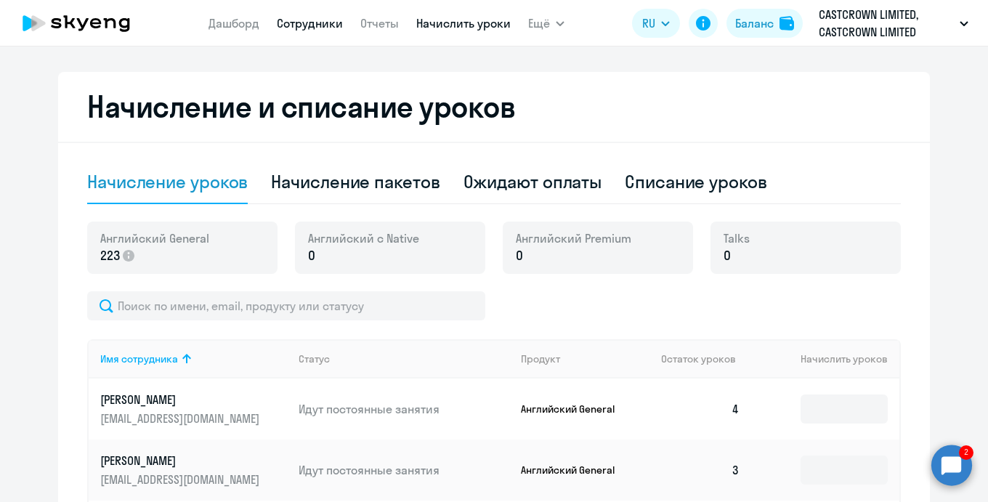
click at [301, 26] on link "Сотрудники" at bounding box center [310, 23] width 66 height 15
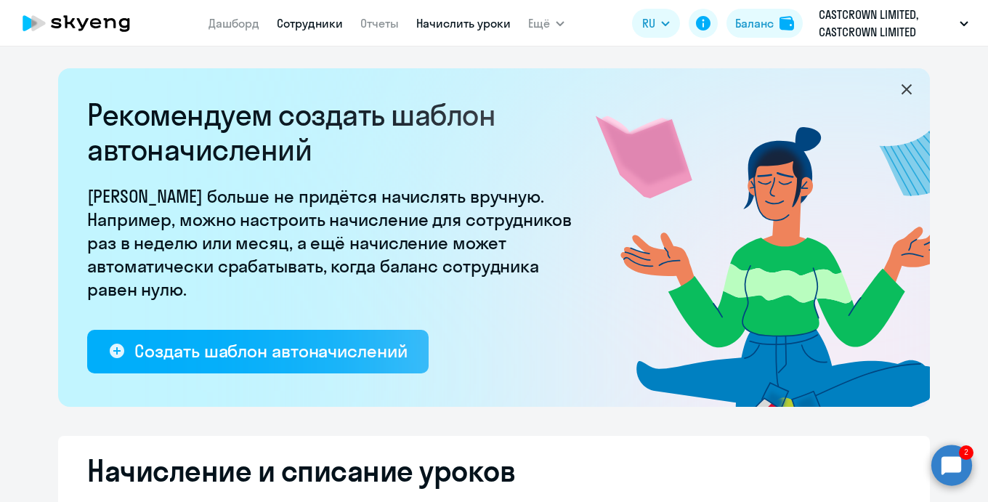
select select "30"
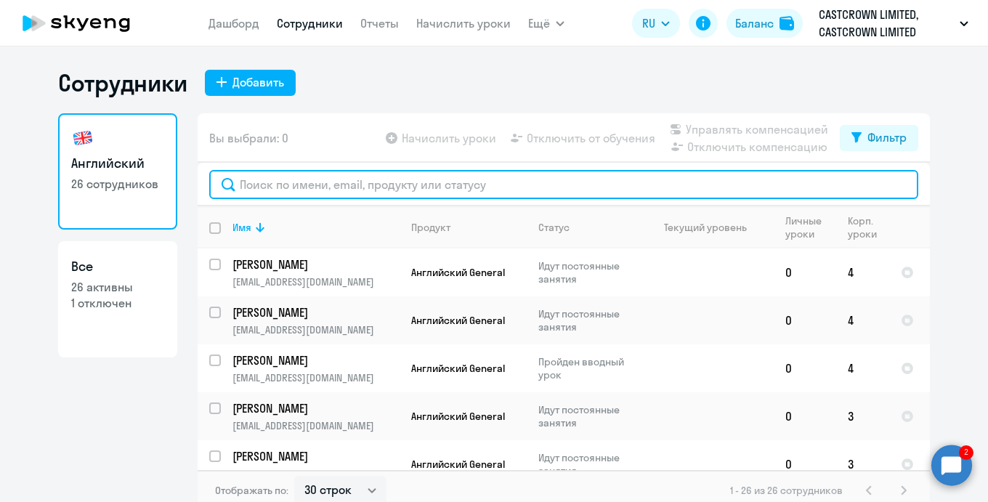
click at [320, 195] on input "text" at bounding box center [563, 184] width 709 height 29
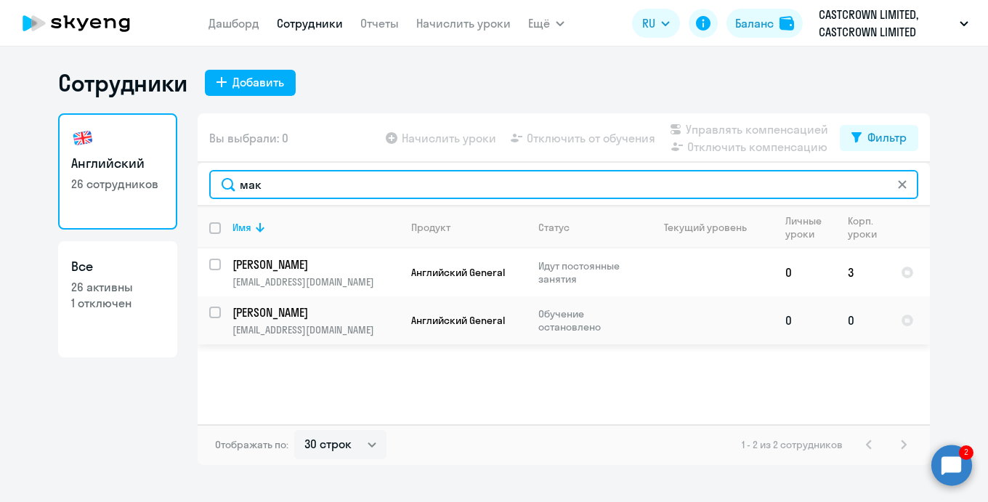
type input "мак"
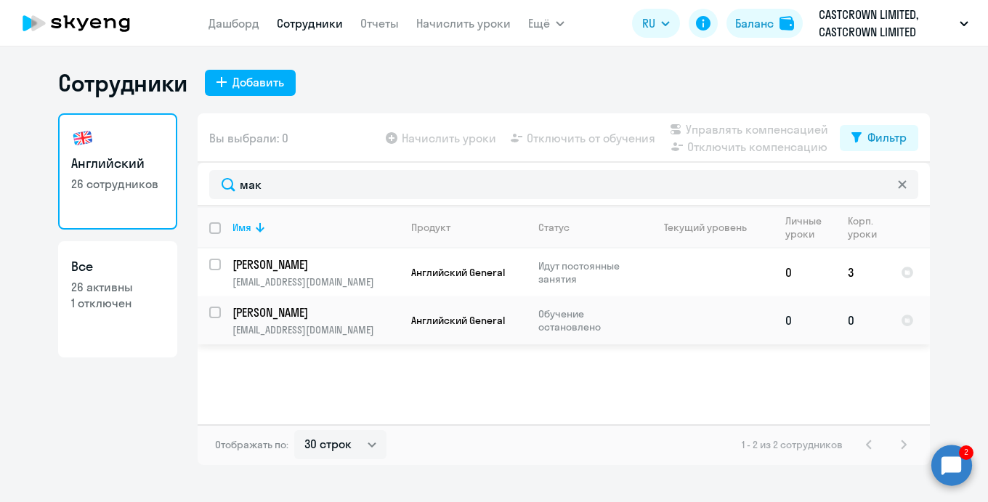
click at [211, 311] on input "select row 10403532" at bounding box center [223, 320] width 29 height 29
checkbox input "true"
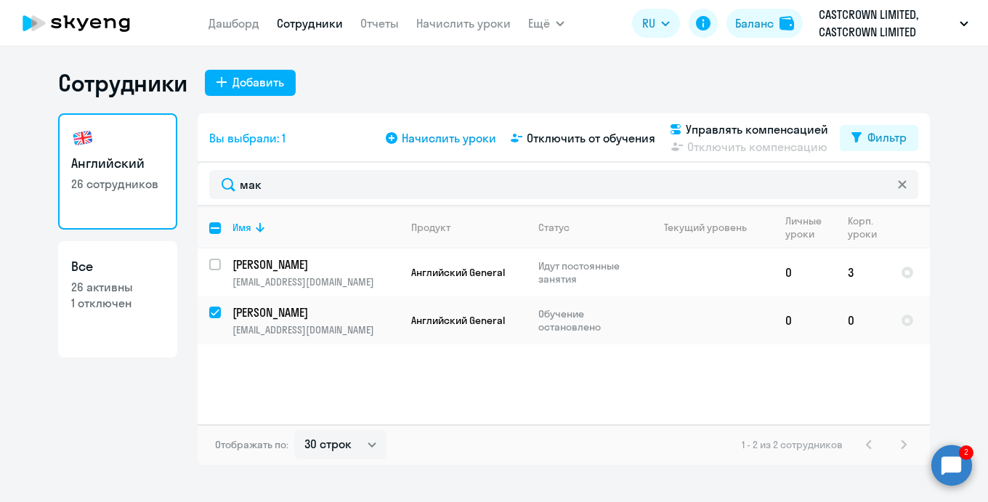
click at [450, 142] on span "Начислить уроки" at bounding box center [449, 137] width 94 height 17
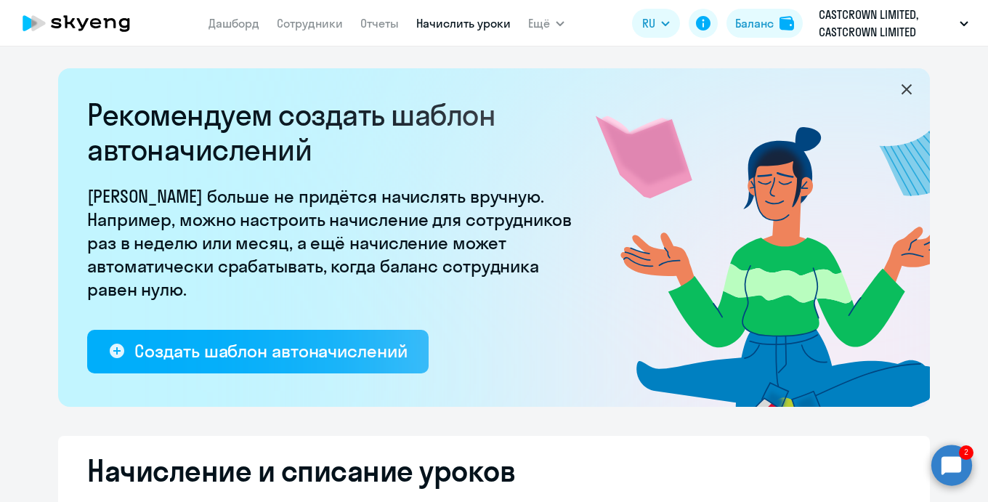
select select "10"
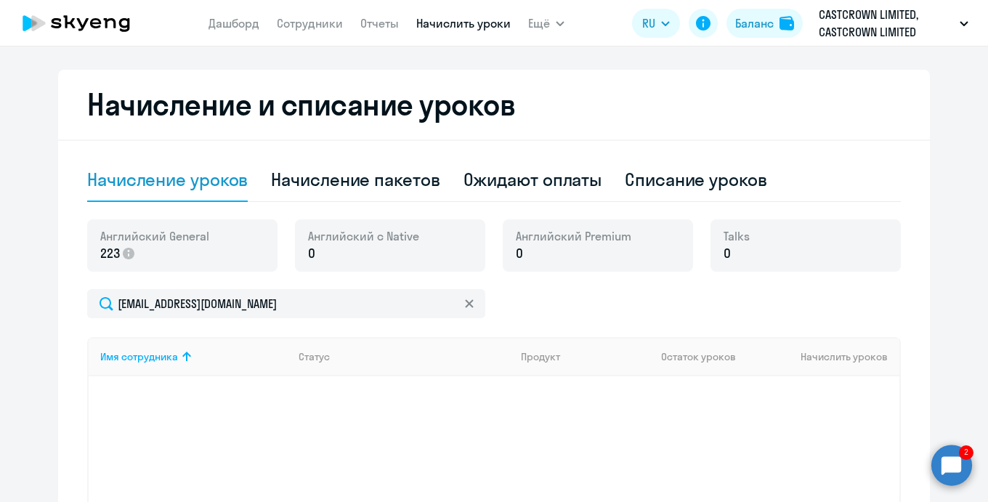
scroll to position [365, 0]
click at [360, 245] on p "0" at bounding box center [363, 254] width 111 height 19
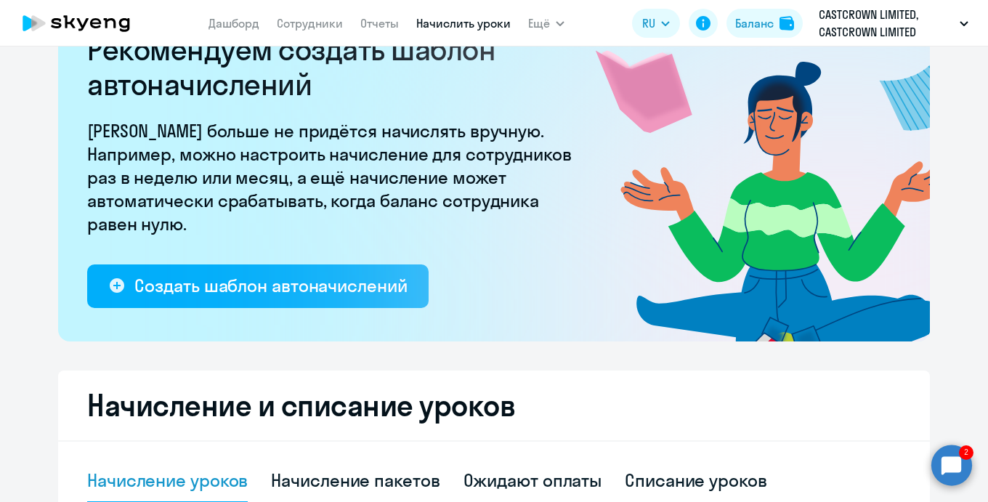
scroll to position [37, 0]
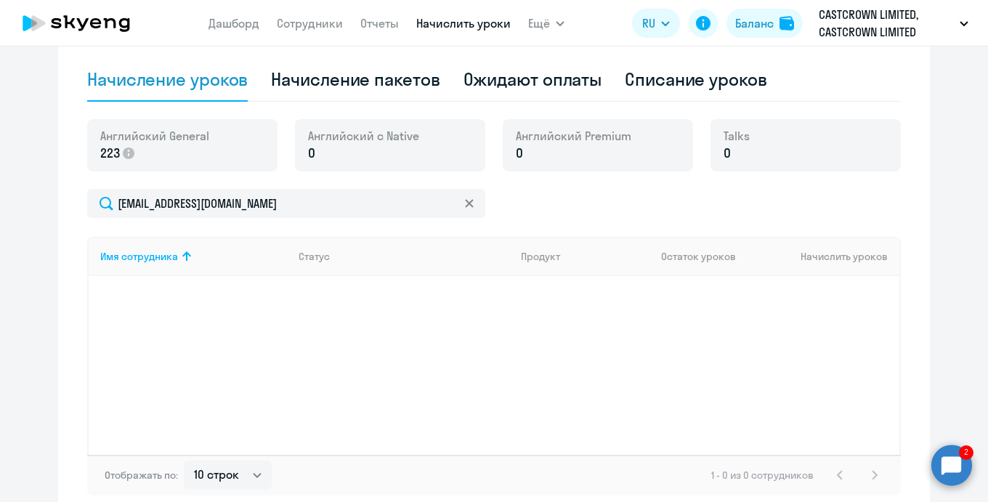
scroll to position [468, 0]
click at [305, 20] on link "Сотрудники" at bounding box center [310, 23] width 66 height 15
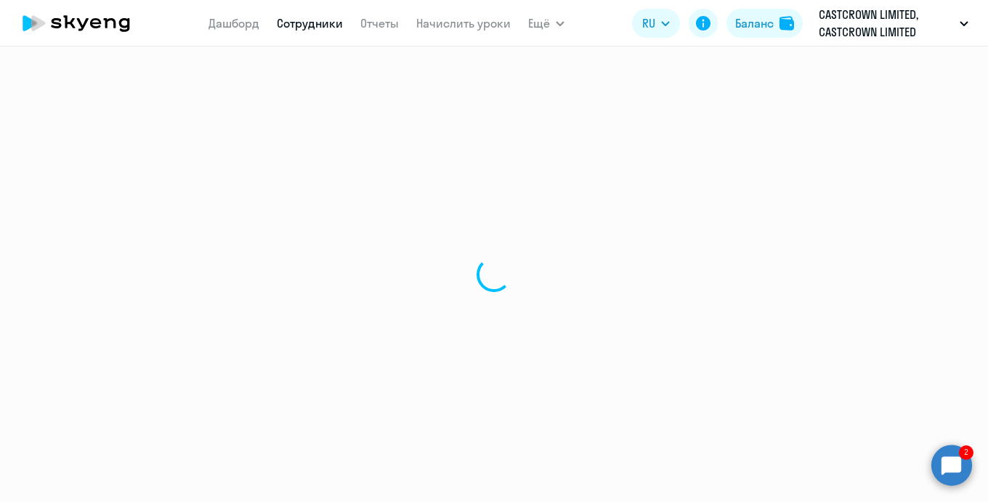
select select "30"
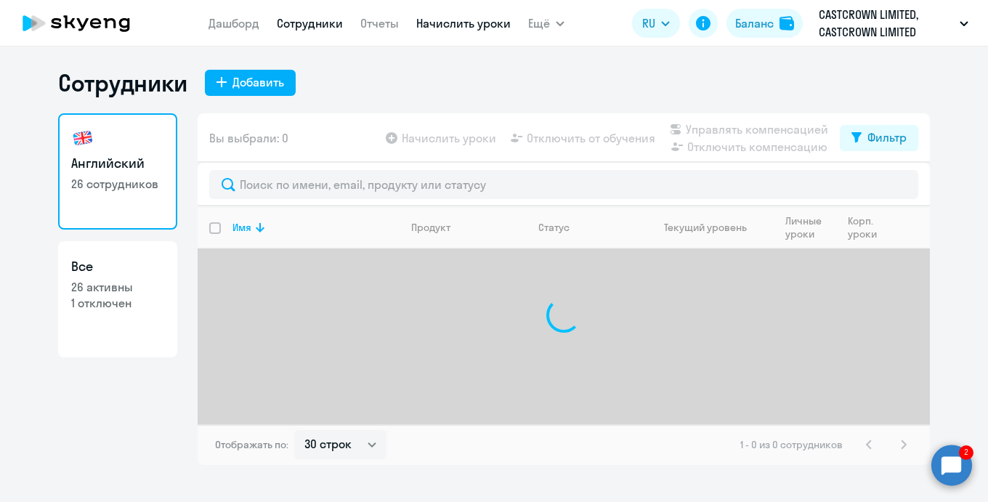
click at [434, 21] on link "Начислить уроки" at bounding box center [463, 23] width 94 height 15
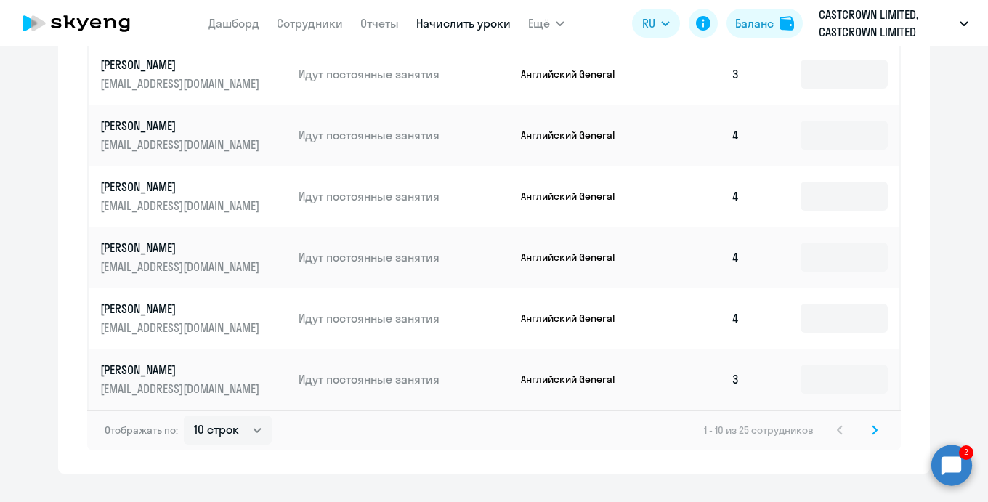
scroll to position [973, 0]
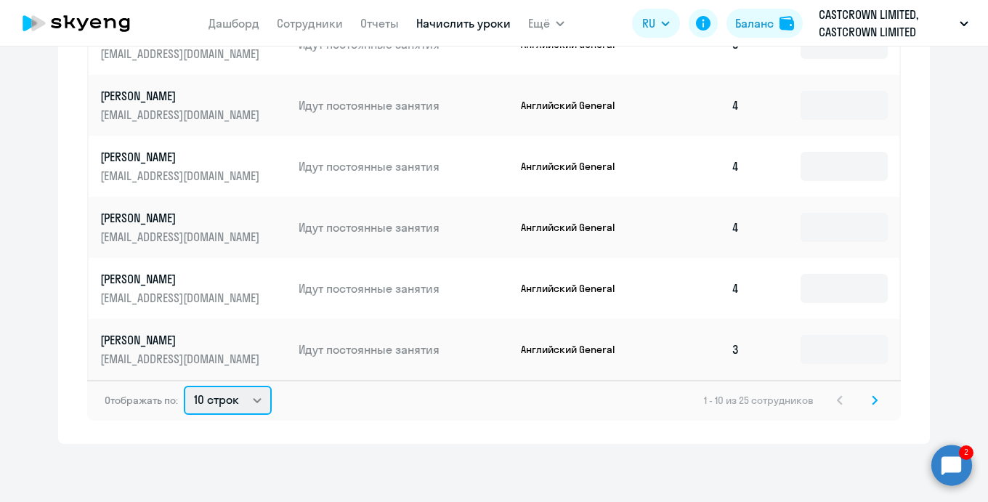
click at [222, 397] on select "10 строк 30 строк 50 строк" at bounding box center [228, 400] width 88 height 29
select select "50"
click at [184, 386] on select "10 строк 30 строк 50 строк" at bounding box center [228, 400] width 88 height 29
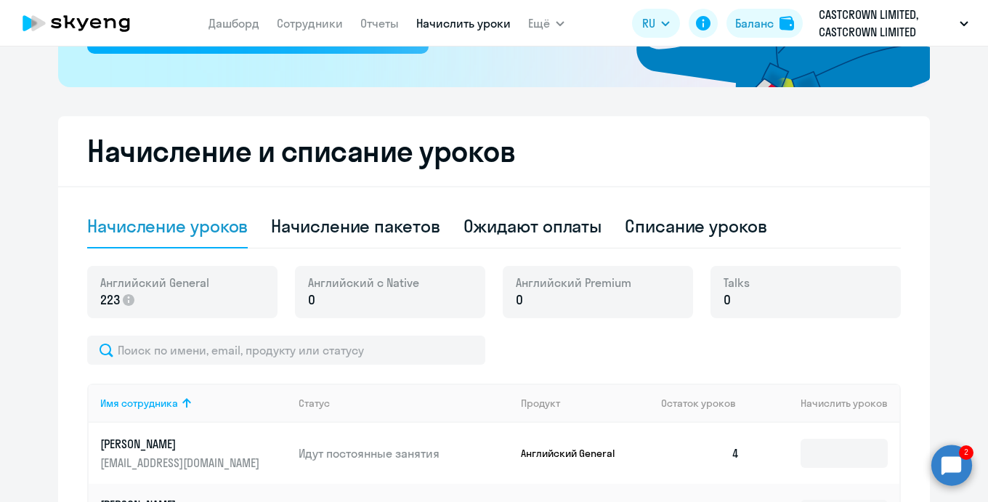
scroll to position [0, 0]
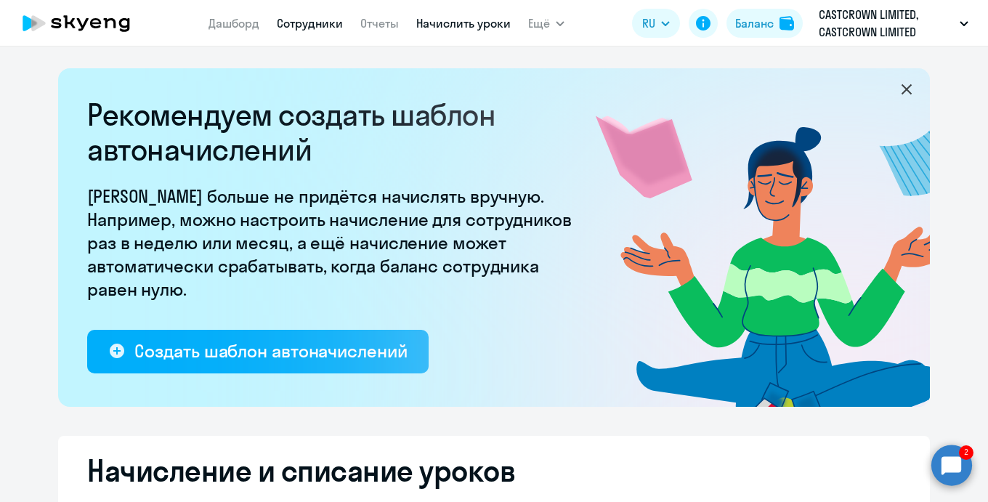
click at [299, 18] on link "Сотрудники" at bounding box center [310, 23] width 66 height 15
select select "30"
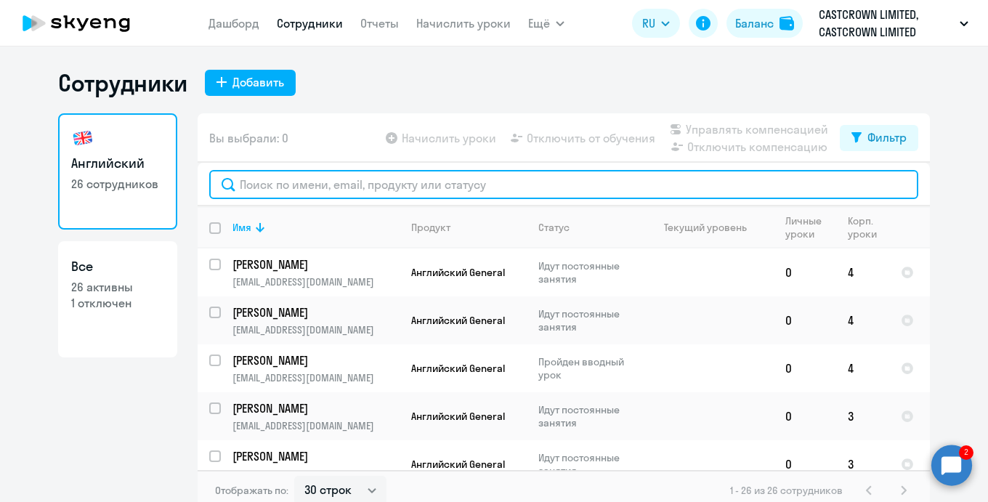
click at [292, 187] on input "text" at bounding box center [563, 184] width 709 height 29
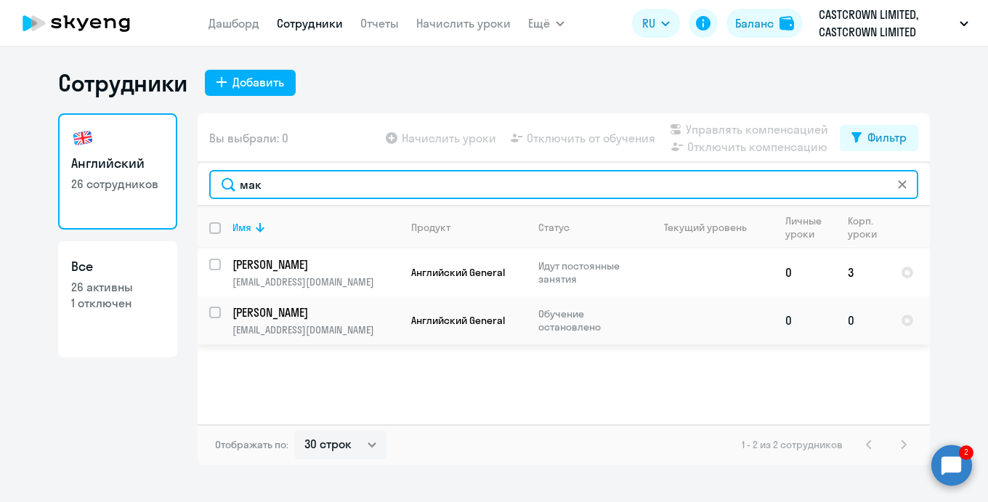
type input "мак"
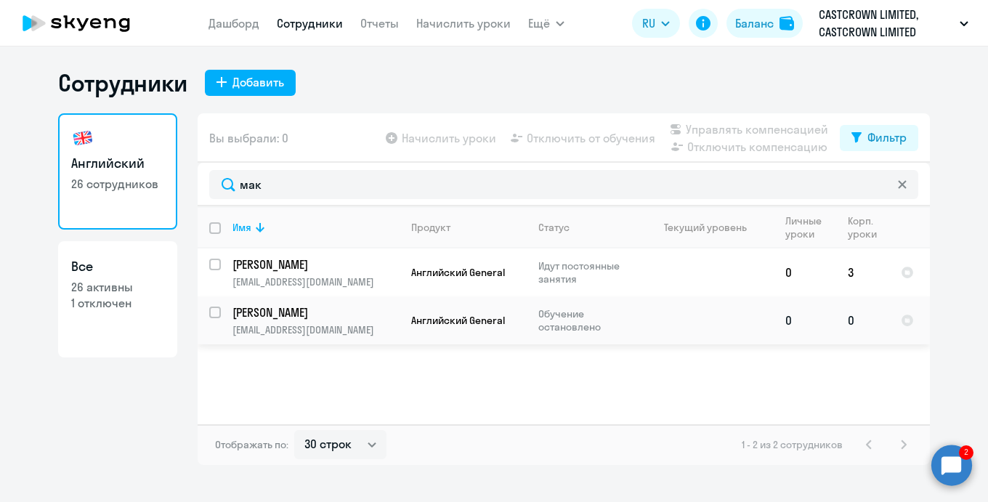
click at [214, 312] on input "select row 10403532" at bounding box center [223, 320] width 29 height 29
checkbox input "true"
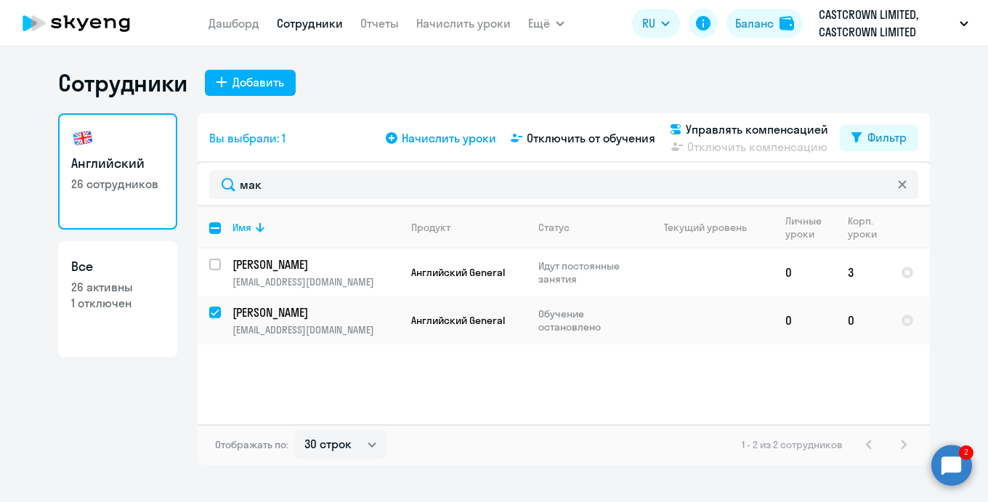
click at [423, 146] on span "Начислить уроки" at bounding box center [449, 137] width 94 height 17
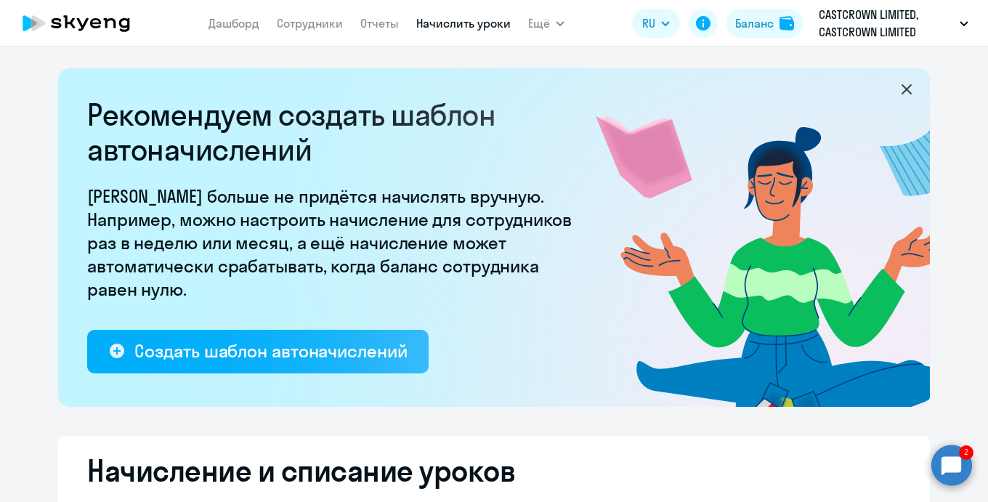
select select "10"
click at [328, 23] on link "Сотрудники" at bounding box center [310, 23] width 66 height 15
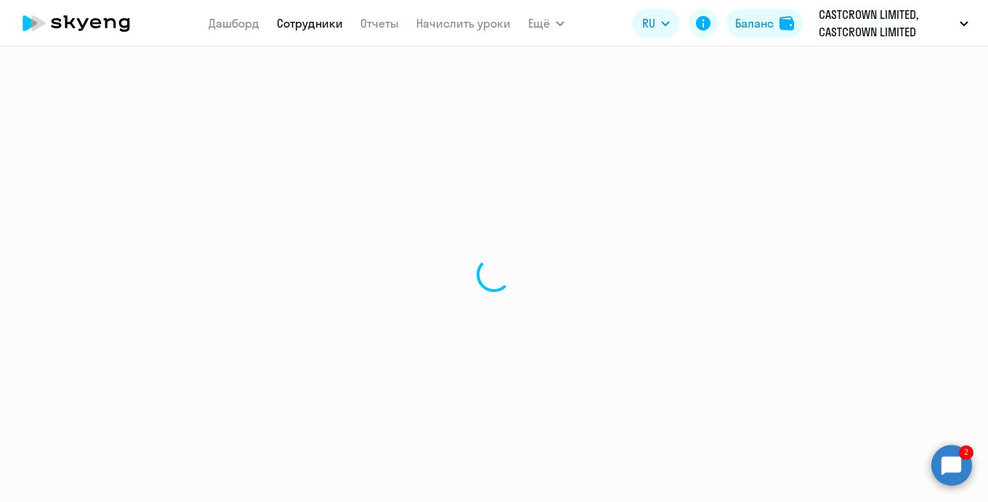
select select "30"
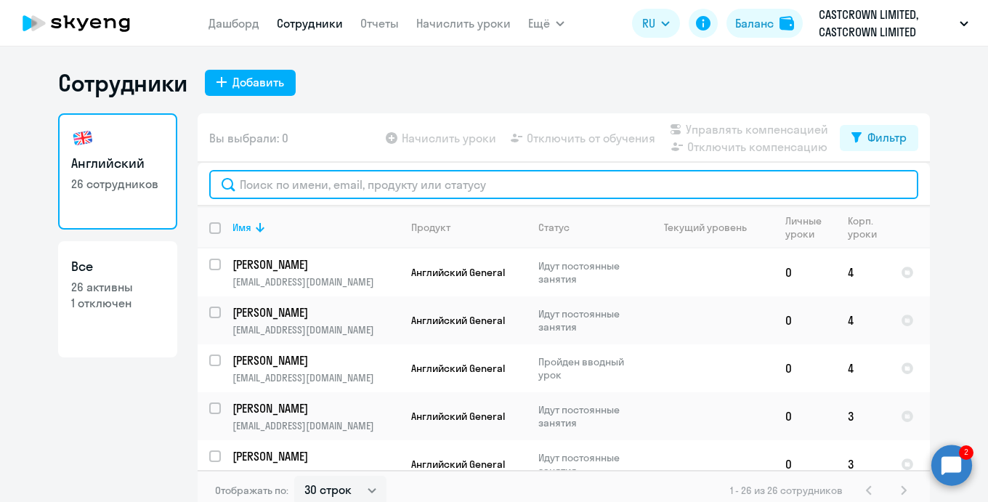
click at [367, 190] on input "text" at bounding box center [563, 184] width 709 height 29
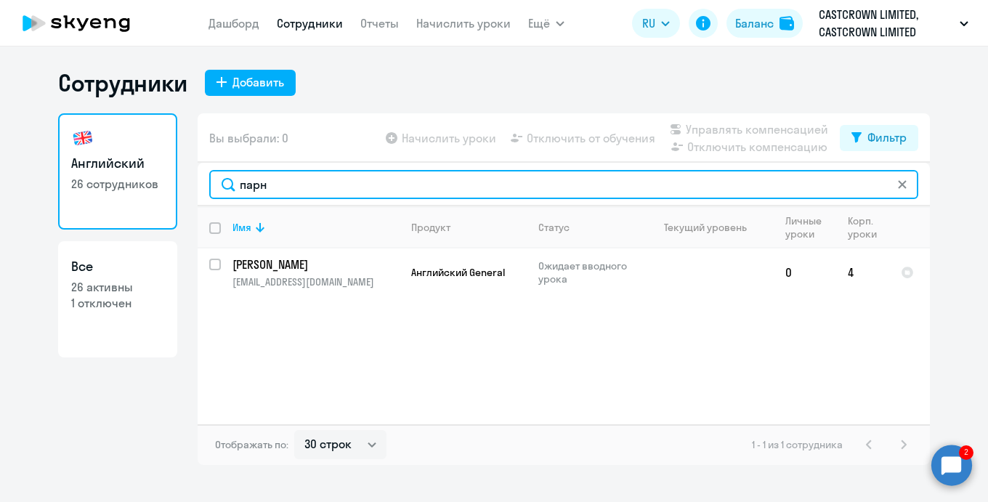
type input "парн"
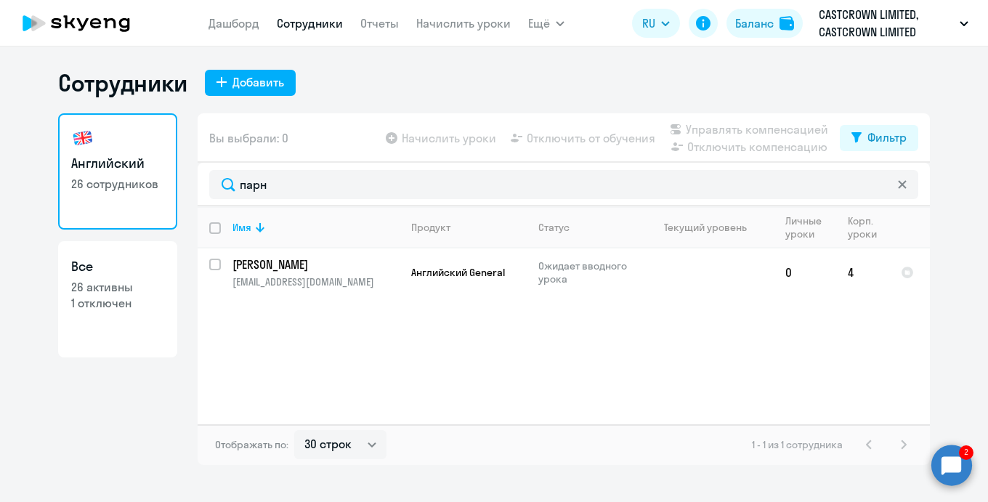
click at [957, 463] on circle at bounding box center [951, 464] width 41 height 41
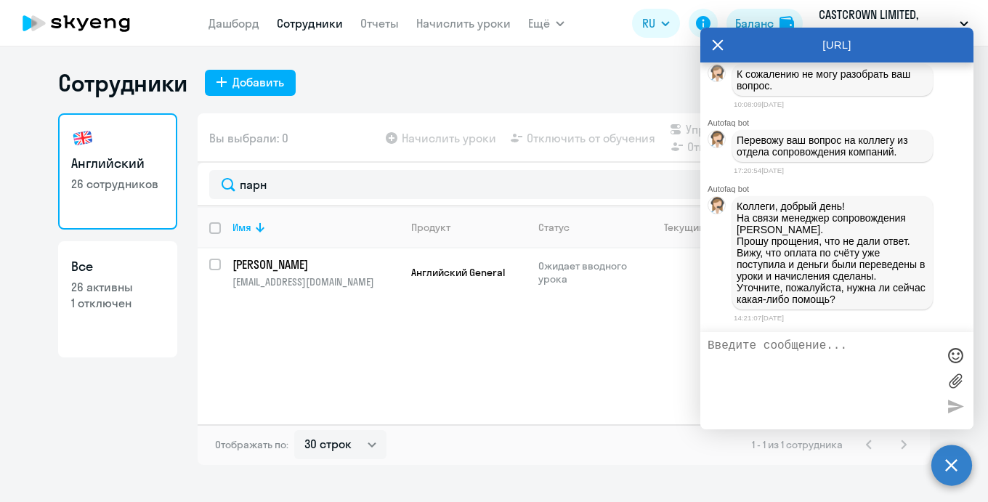
scroll to position [28025, 0]
click at [790, 364] on textarea at bounding box center [822, 380] width 230 height 83
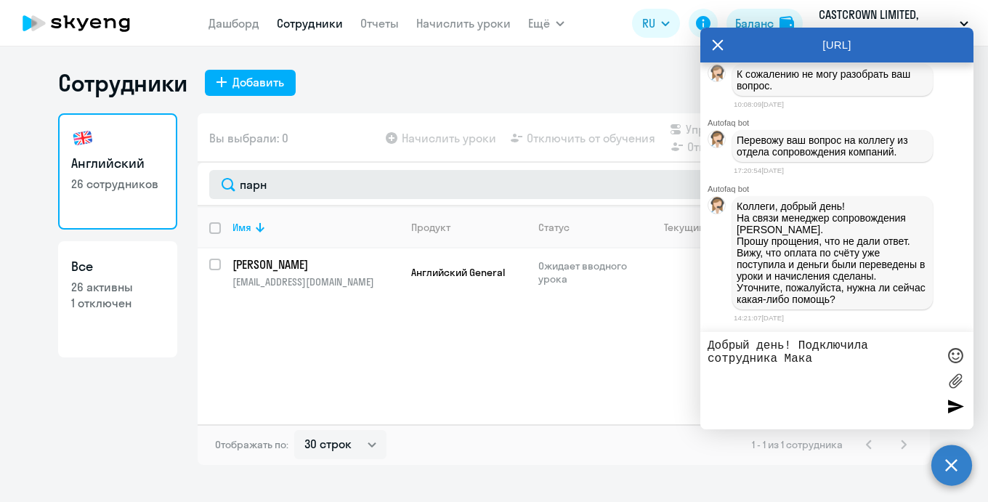
type textarea "Добрый день! Подключила сотрудника Мака"
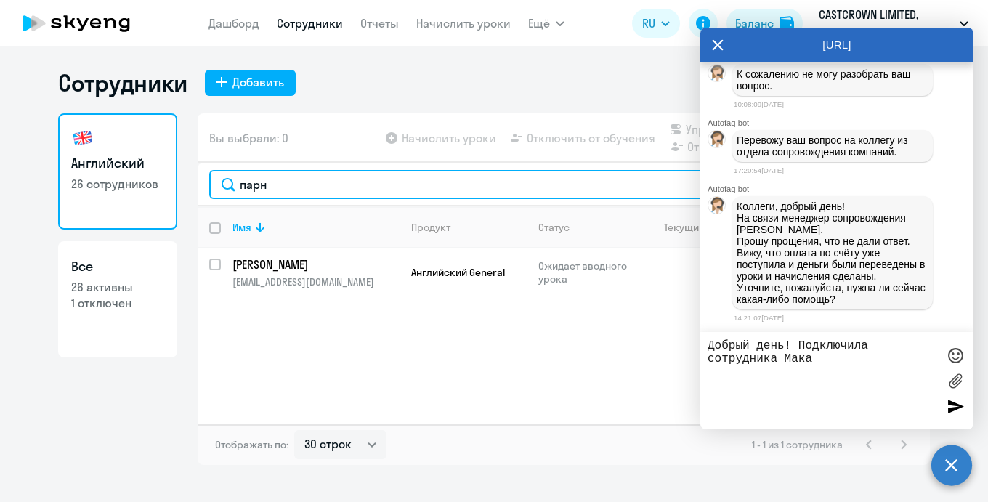
click at [399, 192] on input "парн" at bounding box center [563, 184] width 709 height 29
drag, startPoint x: 344, startPoint y: 190, endPoint x: 148, endPoint y: 187, distance: 195.4
click at [148, 187] on div "Английский 26 сотрудников Все 26 активны 1 отключен Вы выбрали: 0 Начислить уро…" at bounding box center [494, 289] width 872 height 352
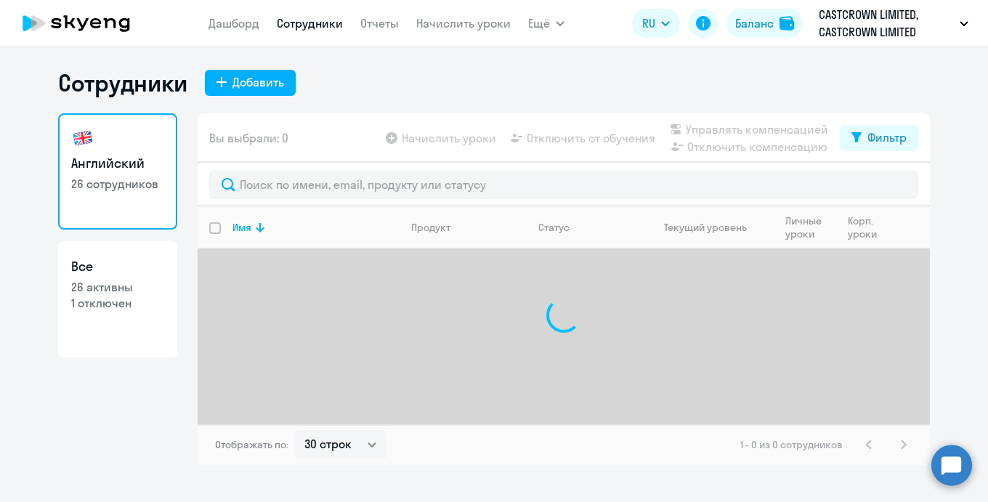
select select "30"
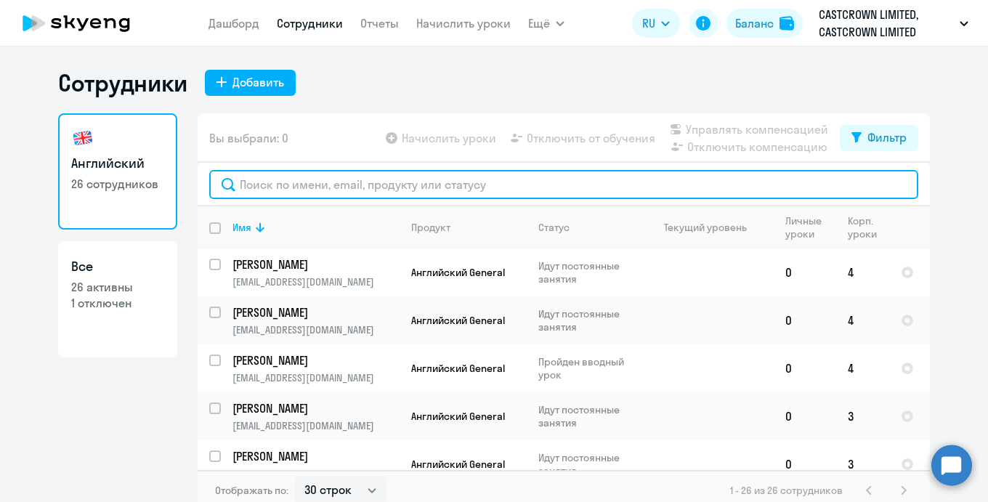
click at [437, 178] on input "text" at bounding box center [563, 184] width 709 height 29
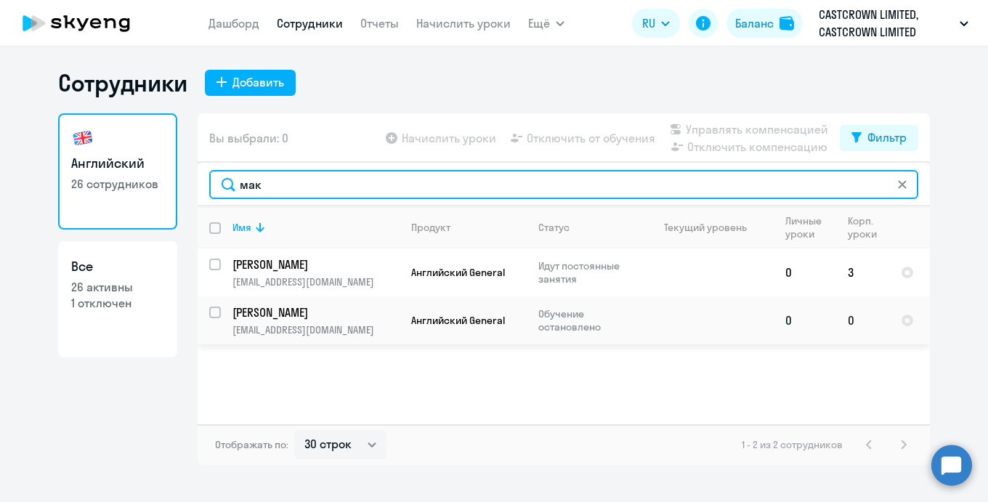
type input "мак"
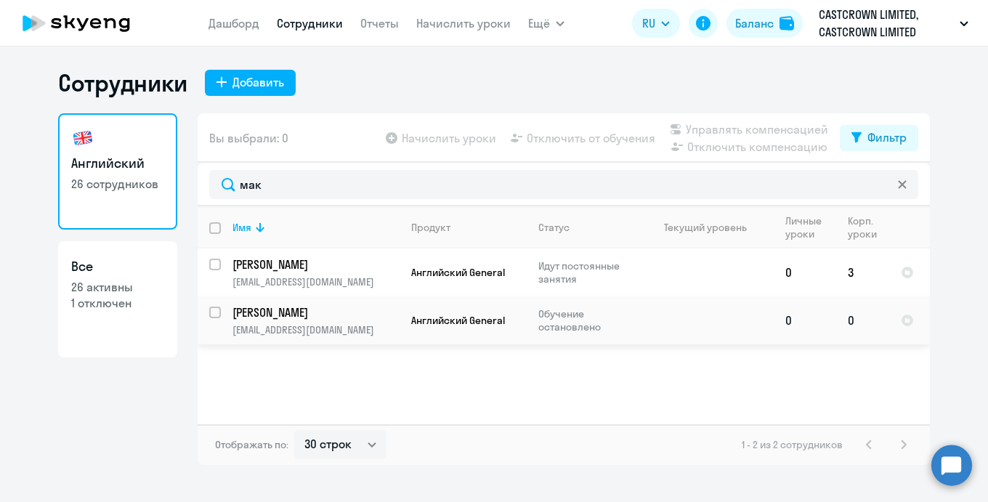
click at [219, 309] on input "select row 10403532" at bounding box center [223, 320] width 29 height 29
checkbox input "true"
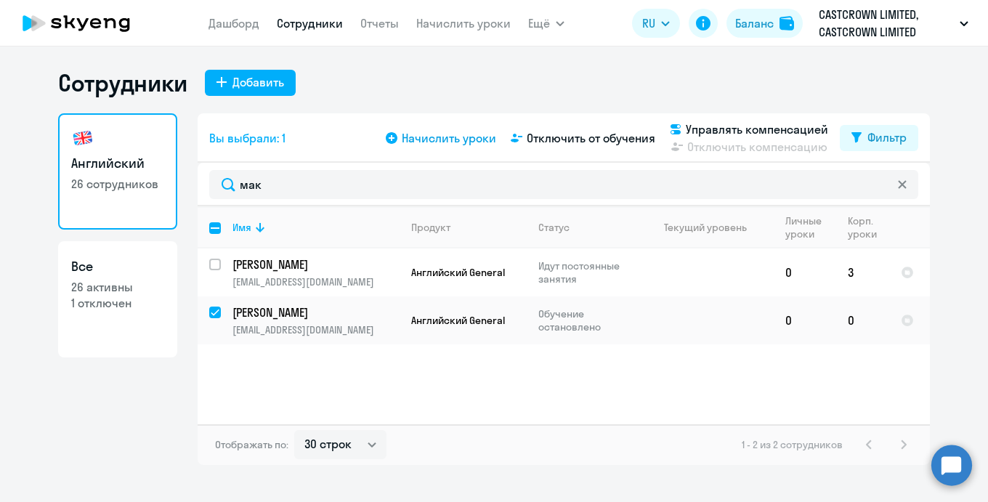
click at [441, 137] on span "Начислить уроки" at bounding box center [449, 137] width 94 height 17
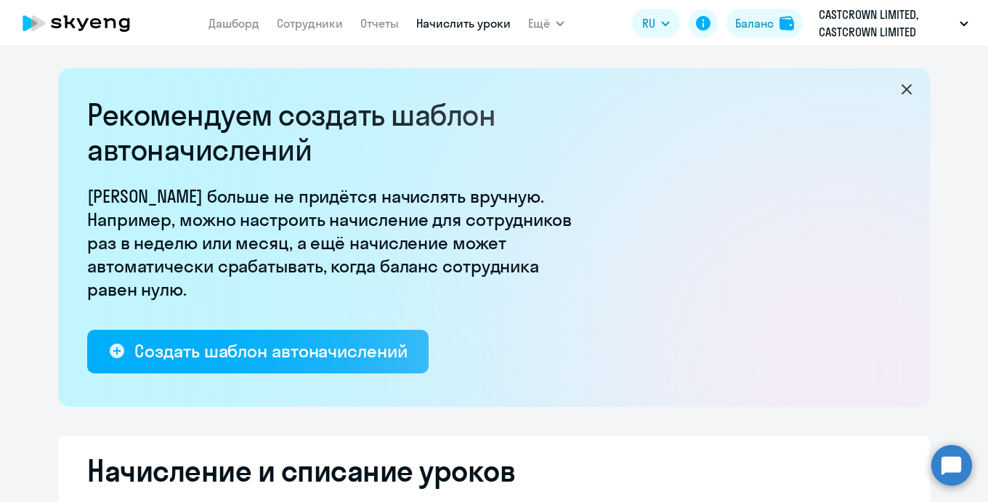
select select "10"
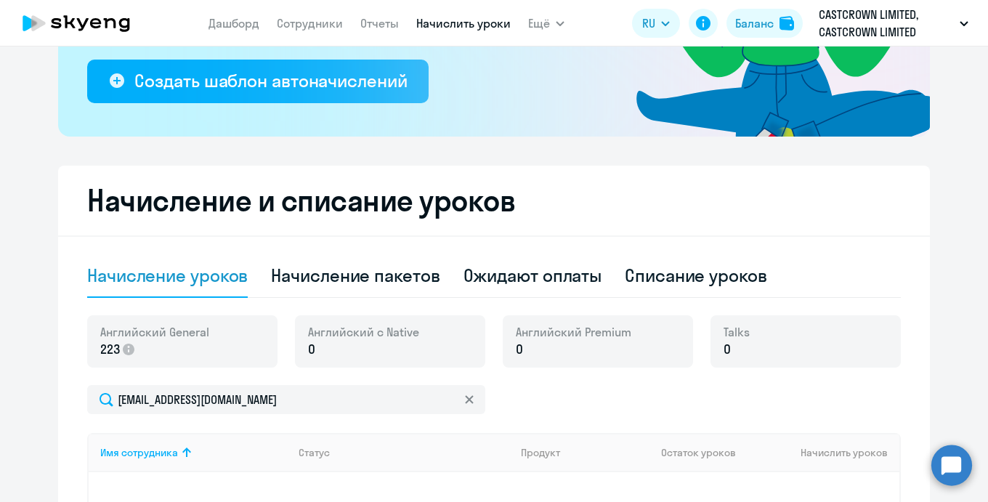
scroll to position [326, 0]
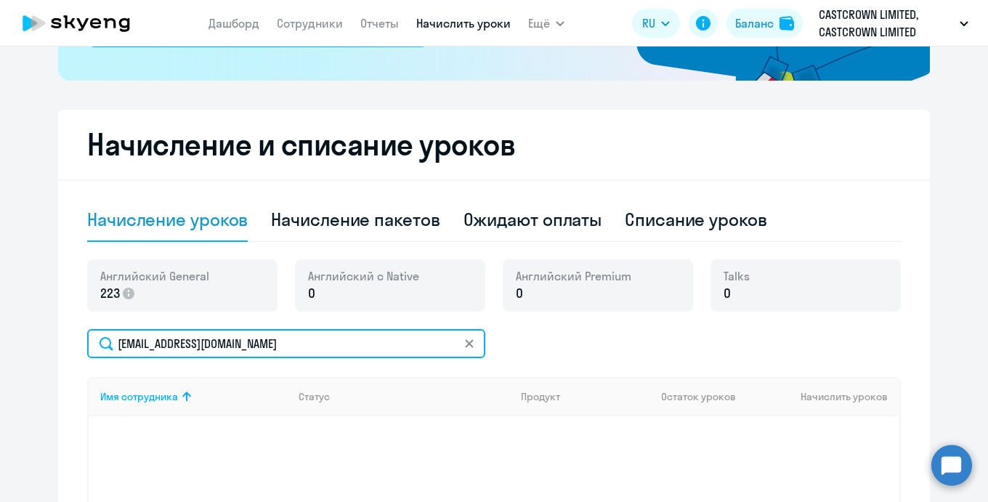
drag, startPoint x: 301, startPoint y: 344, endPoint x: 58, endPoint y: 346, distance: 243.3
click at [58, 346] on div "Начисление и списание уроков Начисление уроков Начисление пакетов Ожидают оплат…" at bounding box center [494, 384] width 872 height 549
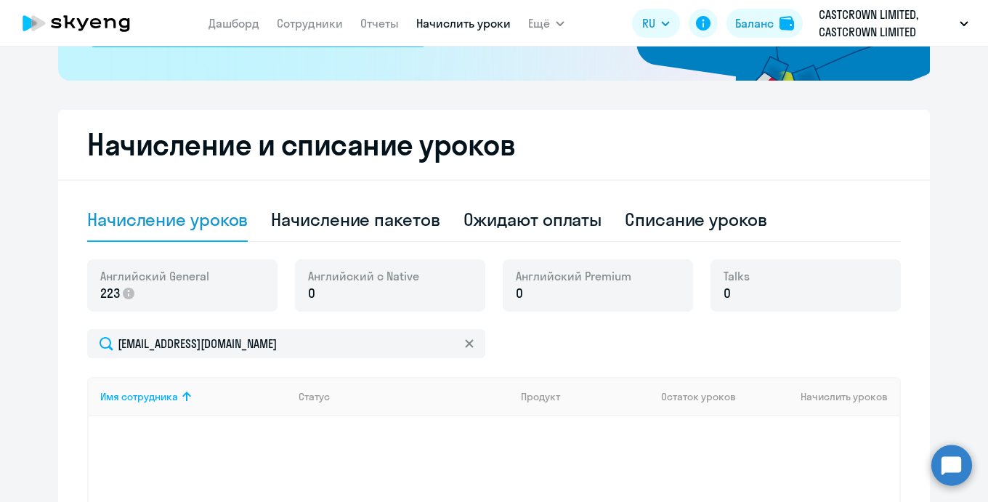
click at [954, 459] on circle at bounding box center [951, 464] width 41 height 41
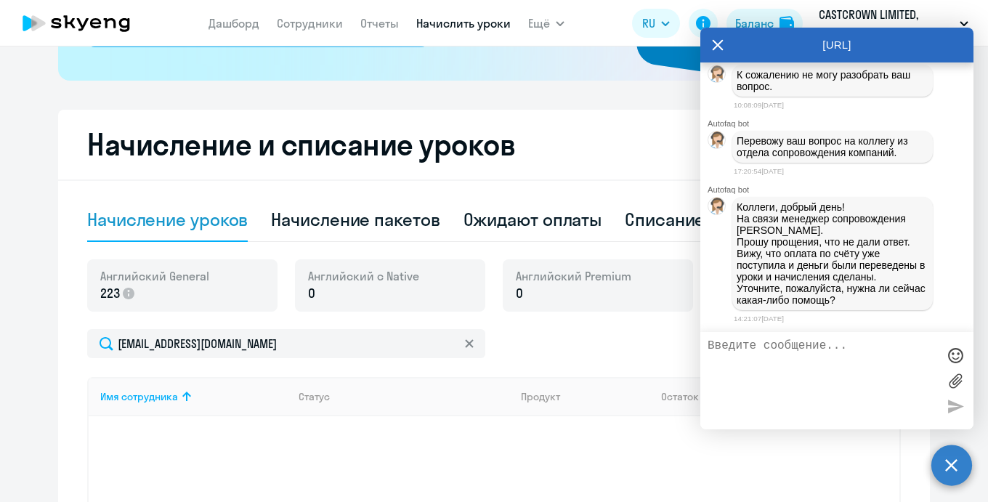
scroll to position [28025, 0]
click at [785, 352] on textarea at bounding box center [822, 380] width 230 height 83
paste textarea "albina.makazhanova@asg.ru"
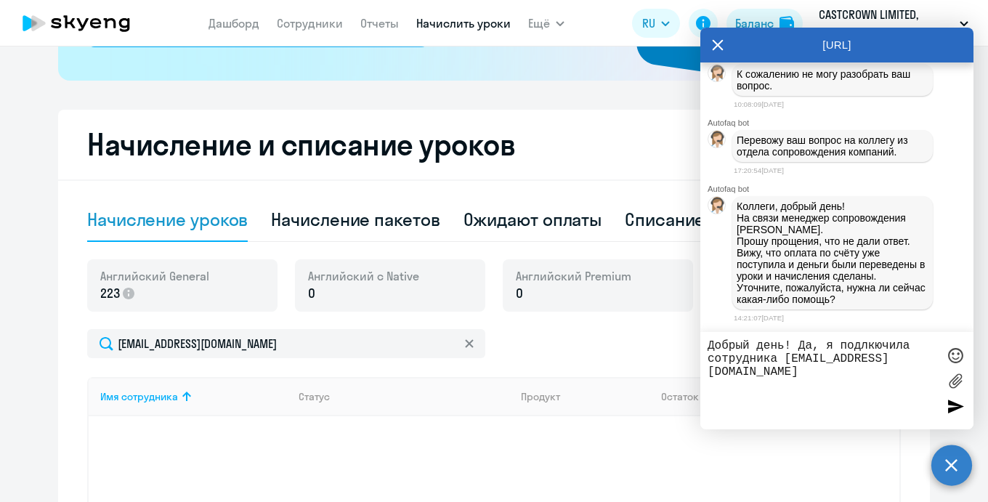
click at [805, 358] on textarea "Добрый день! Да, я подлкючила сотрудника albina.makazhanova@asg.ru" at bounding box center [822, 380] width 230 height 83
paste textarea "makazhanova@royalarkgames.coma"
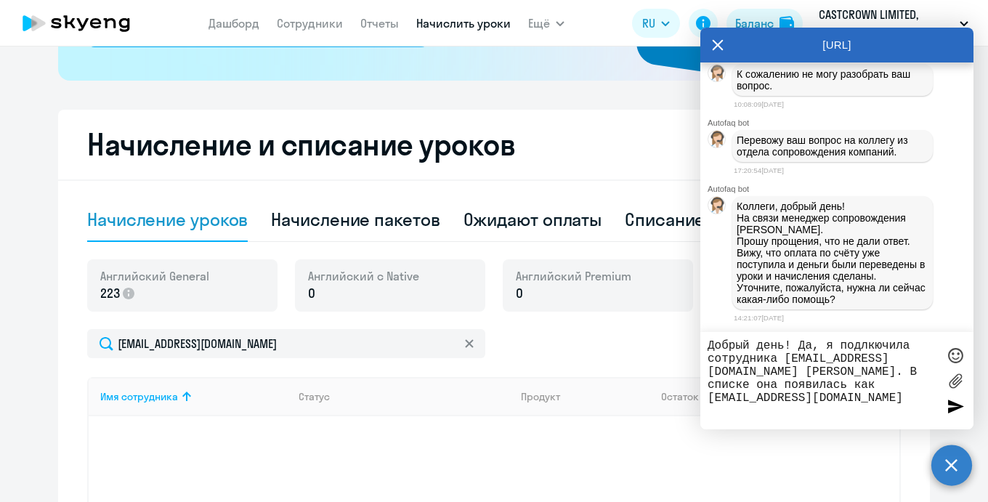
click at [901, 419] on textarea "Добрый день! Да, я подлкючила сотрудника amakazhanova@royalarkgames.com Макажан…" at bounding box center [822, 380] width 230 height 83
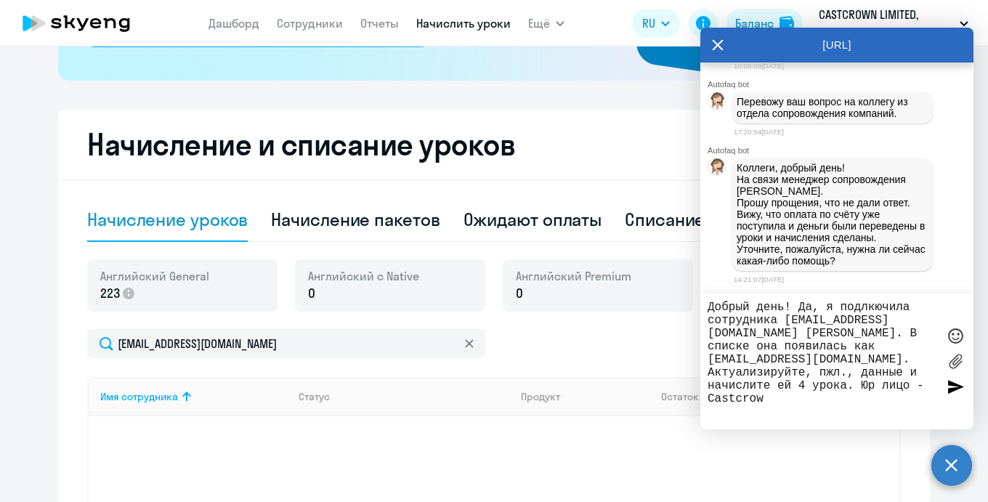
type textarea "Добрый день! Да, я подлкючила сотрудника amakazhanova@royalarkgames.com Макажан…"
click at [832, 413] on textarea "Добрый день! Да, я подлкючила сотрудника amakazhanova@royalarkgames.com Макажан…" at bounding box center [822, 361] width 230 height 121
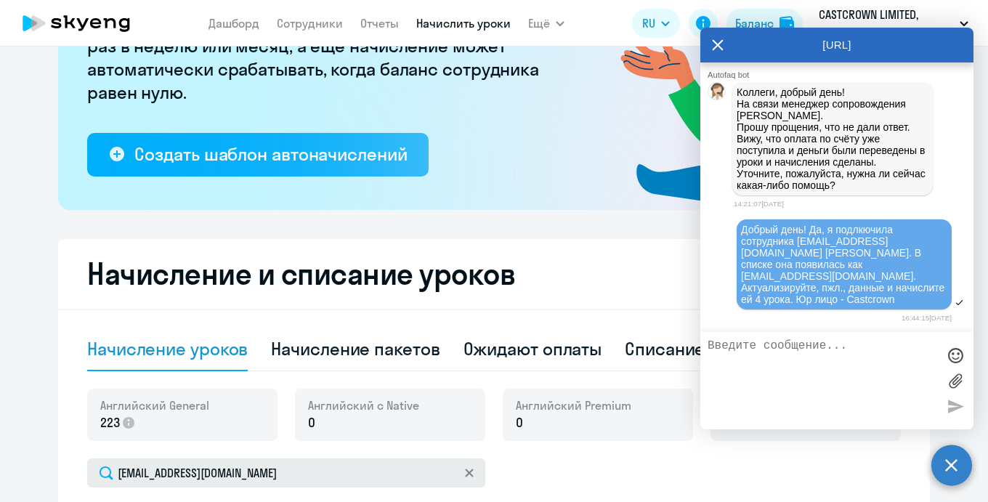
scroll to position [0, 0]
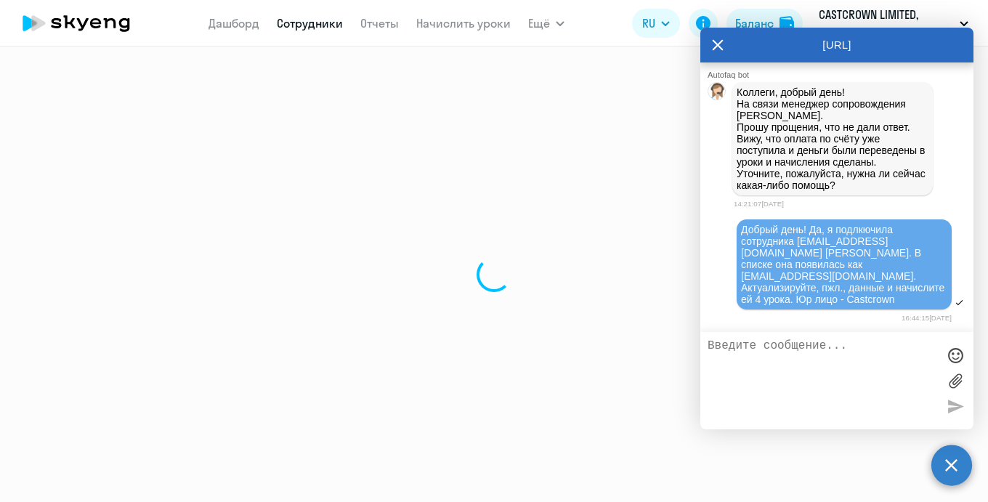
select select "30"
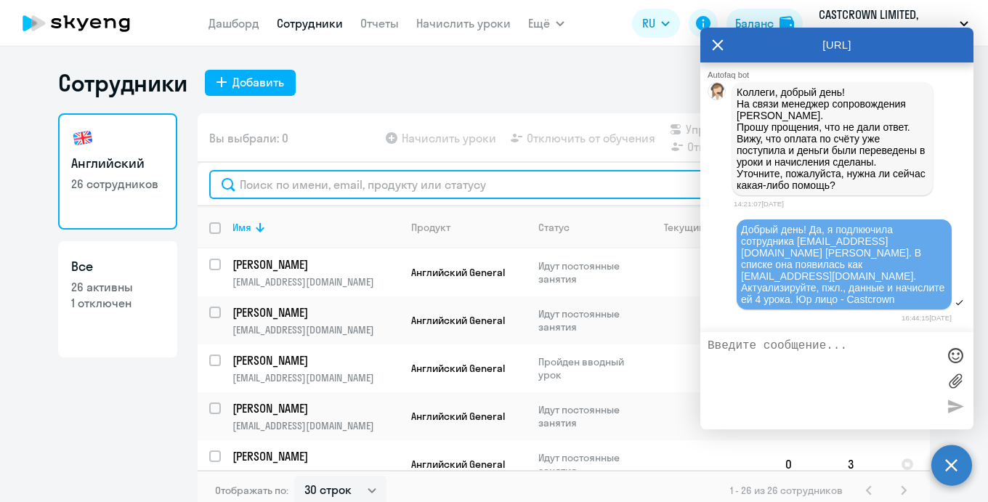
click at [291, 187] on input "text" at bounding box center [563, 184] width 709 height 29
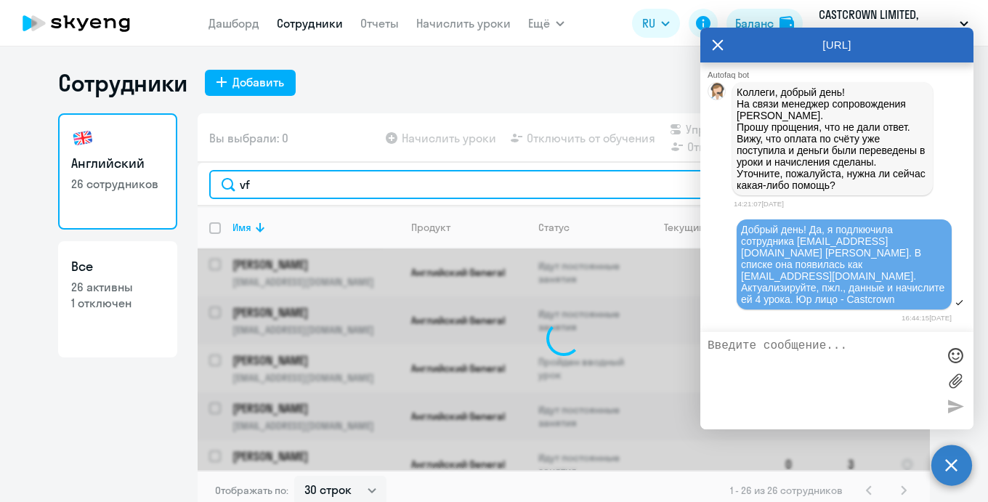
type input "v"
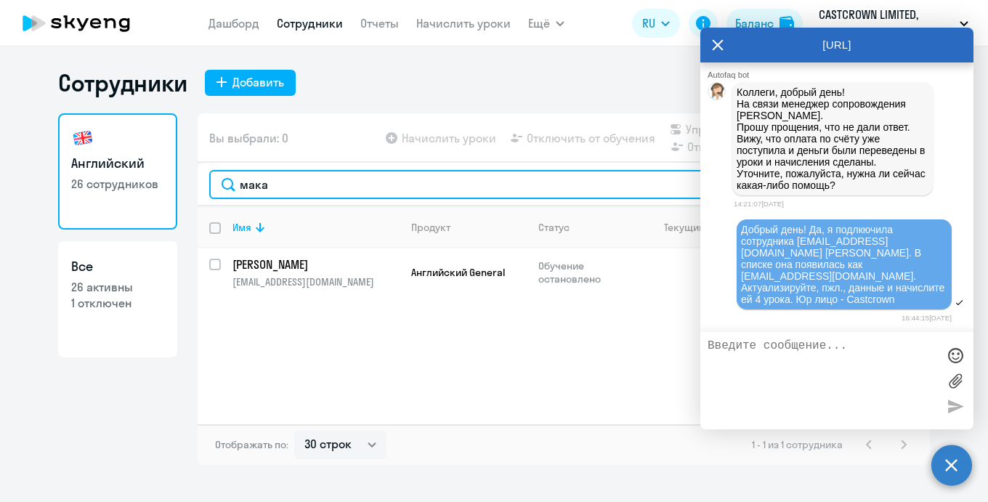
type input "мака"
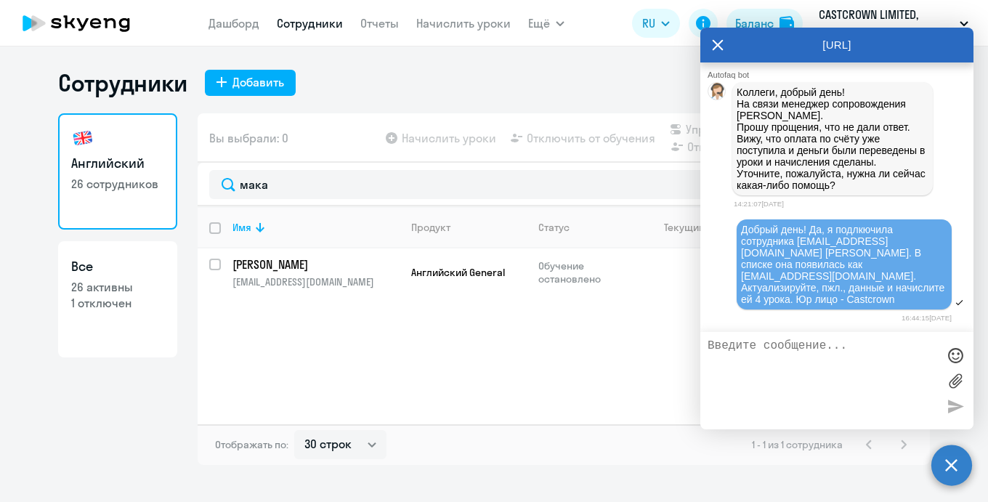
click at [734, 346] on textarea at bounding box center [822, 380] width 230 height 83
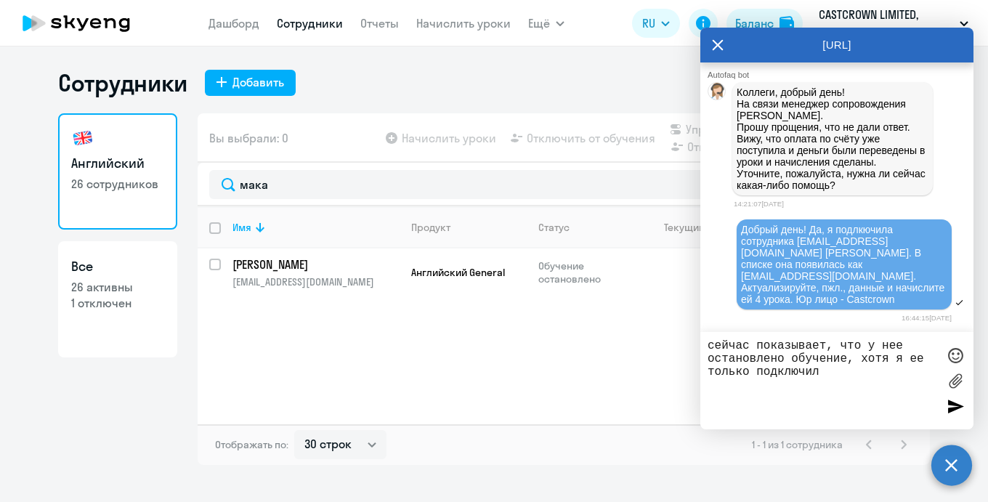
type textarea "сейчас показывает, что у нее остановлено обучение, хотя я ее только подключила"
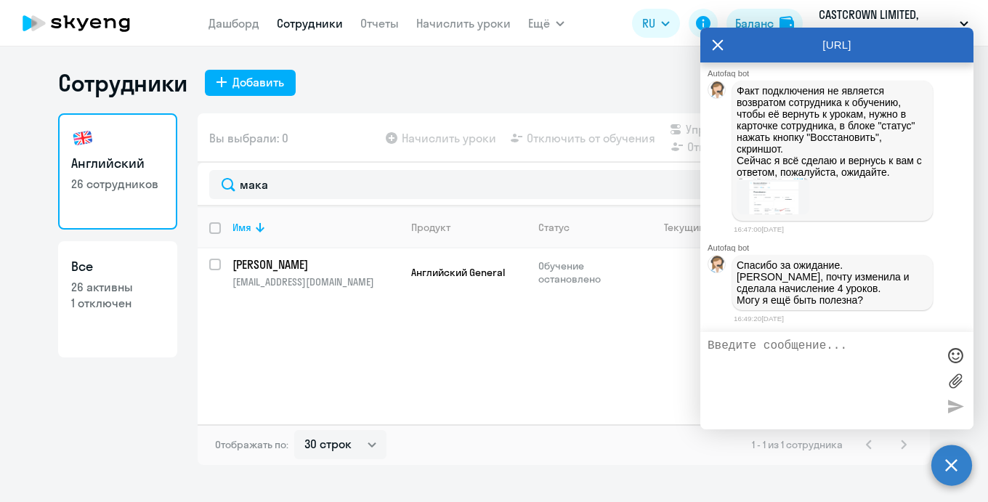
scroll to position [28479, 0]
click at [779, 356] on textarea at bounding box center [822, 380] width 230 height 83
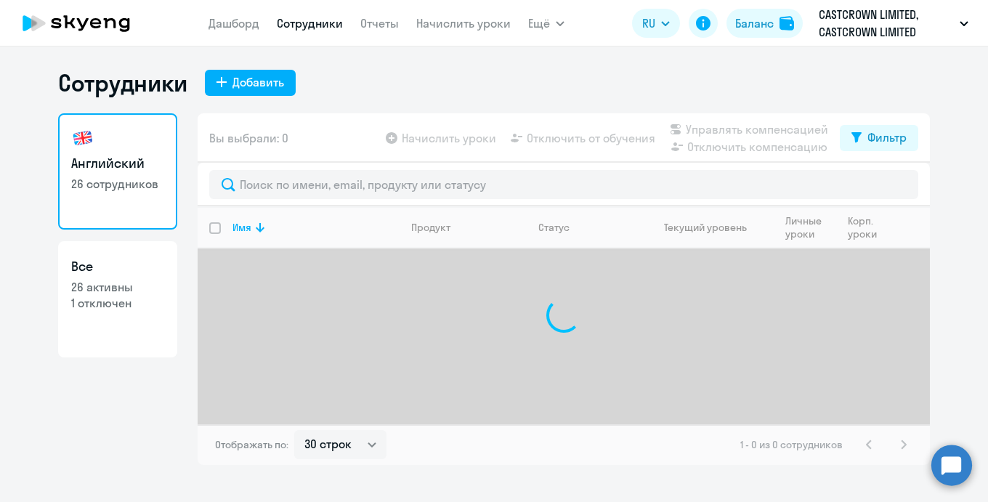
select select "30"
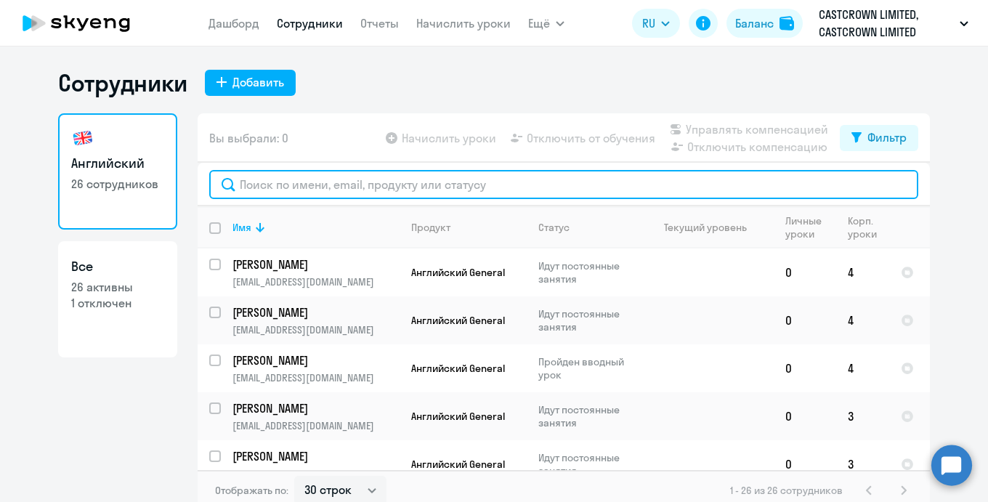
click at [404, 189] on input "text" at bounding box center [563, 184] width 709 height 29
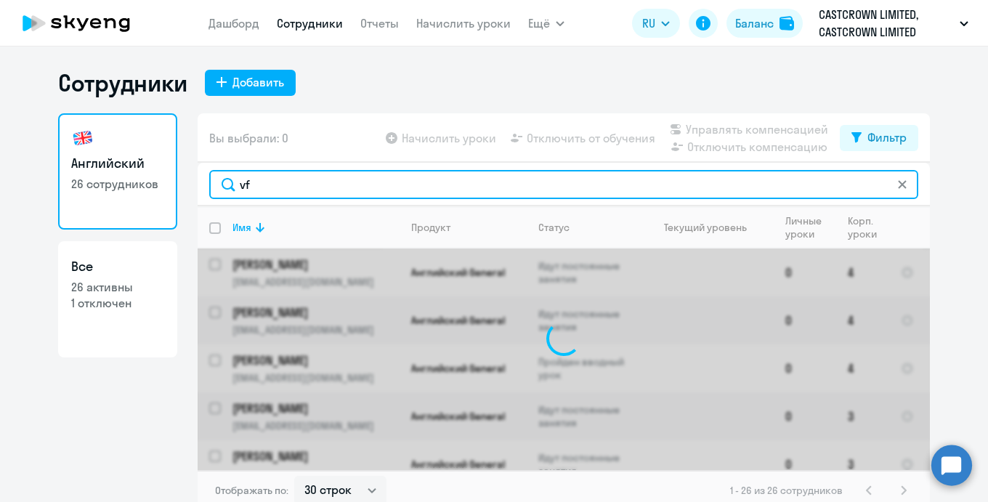
type input "v"
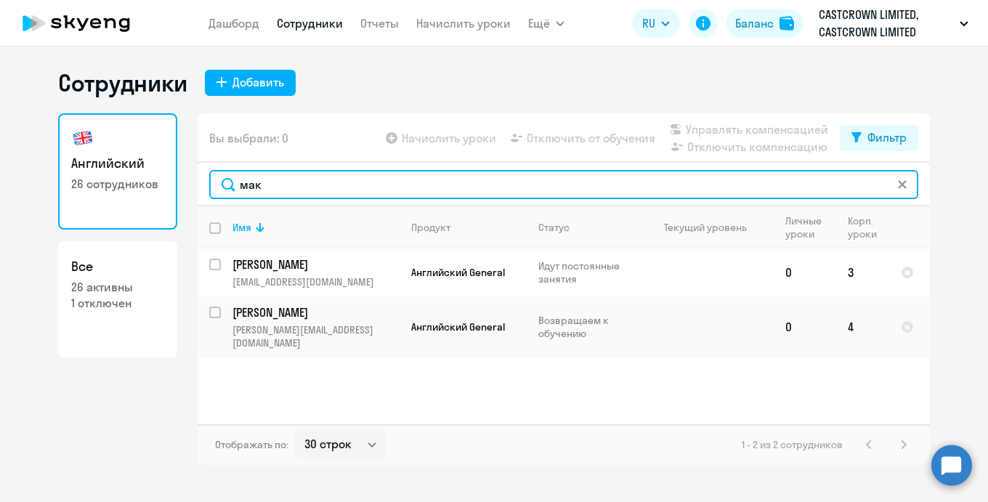
type input "мак"
